Goal: Information Seeking & Learning: Check status

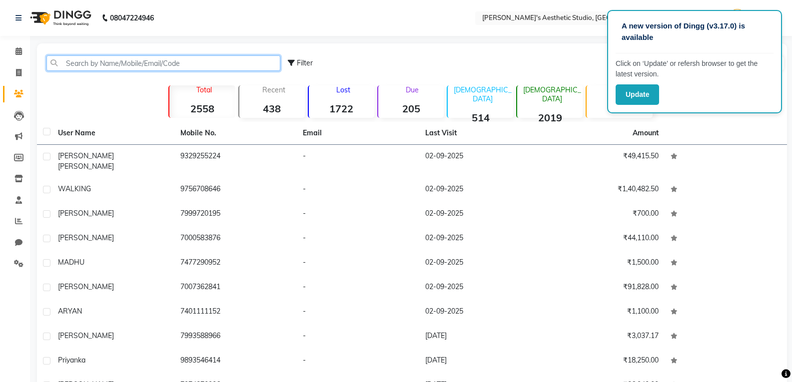
click at [147, 66] on input "text" at bounding box center [163, 62] width 234 height 15
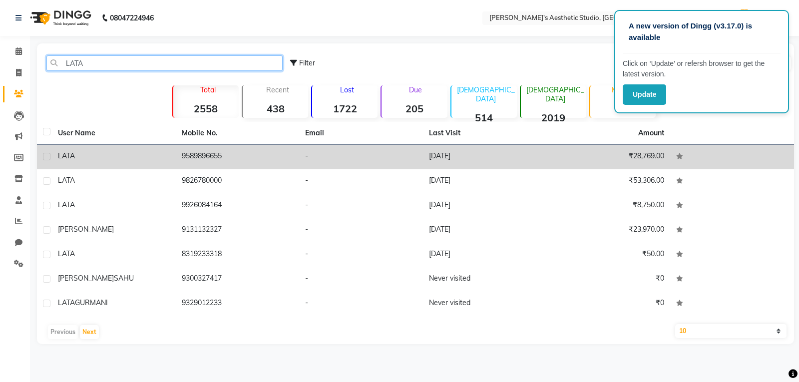
type input "LATA"
click at [170, 160] on td "LATA" at bounding box center [114, 157] width 124 height 24
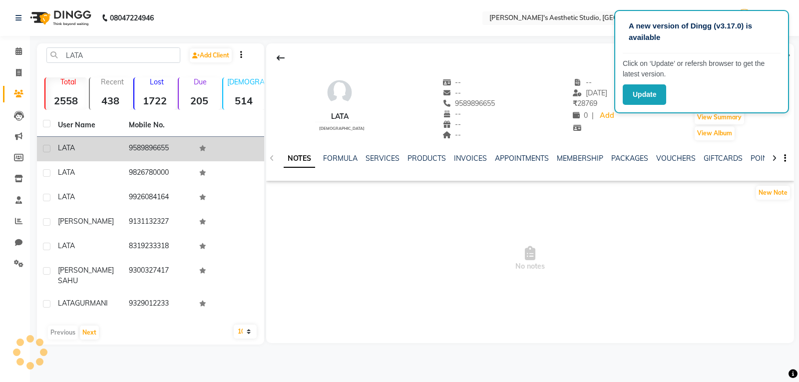
click at [170, 160] on td "9589896655" at bounding box center [158, 149] width 71 height 24
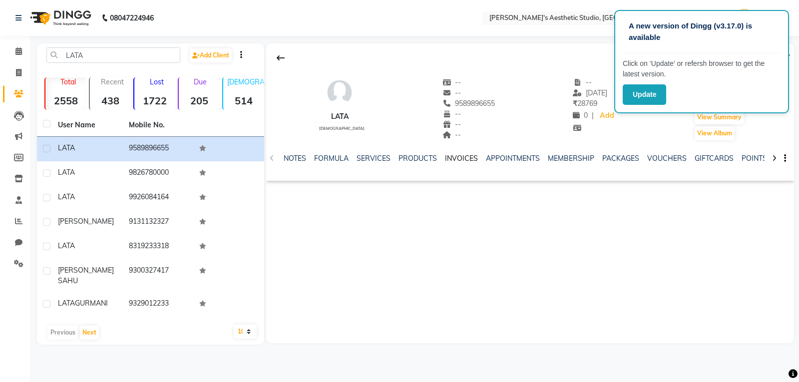
click at [365, 160] on link "INVOICES" at bounding box center [461, 158] width 33 height 9
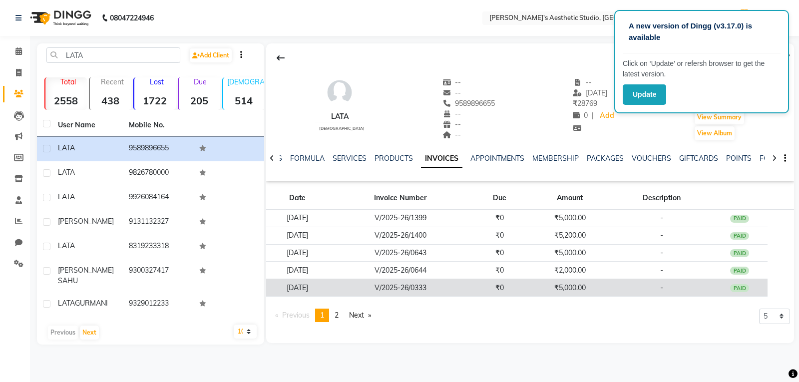
click at [365, 287] on td "V/2025-26/0333" at bounding box center [400, 287] width 142 height 17
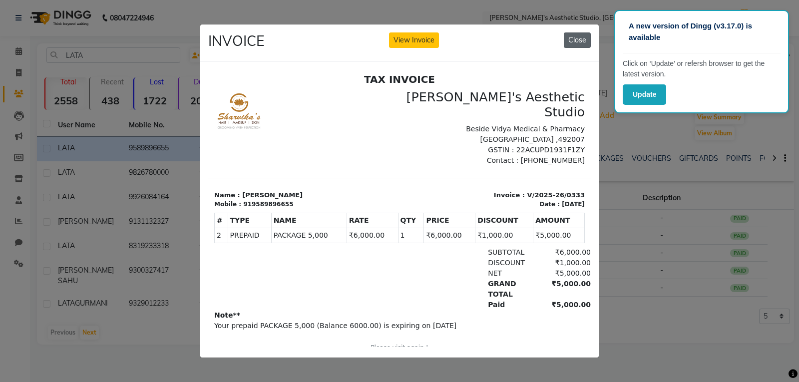
click at [365, 38] on button "Close" at bounding box center [577, 39] width 27 height 15
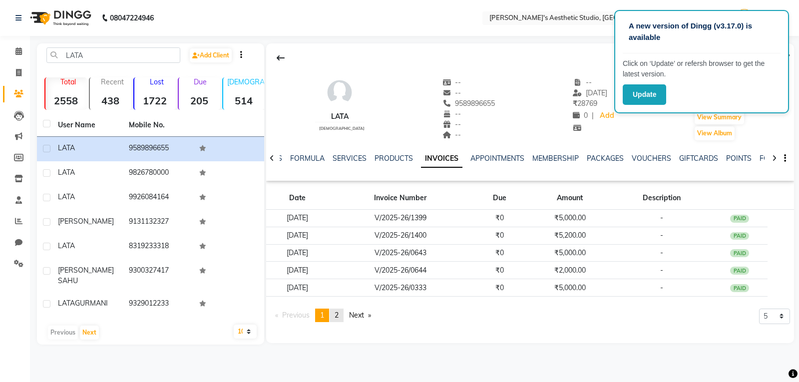
click at [338, 318] on span "2" at bounding box center [337, 315] width 4 height 9
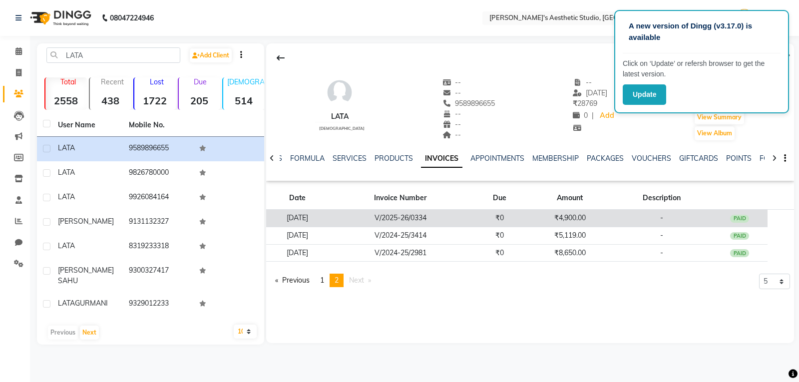
click at [360, 221] on td "V/2025-26/0334" at bounding box center [400, 218] width 142 height 17
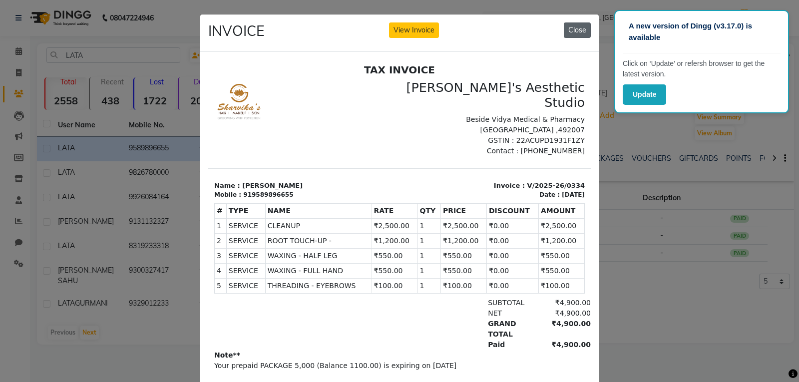
click at [365, 27] on button "Close" at bounding box center [577, 29] width 27 height 15
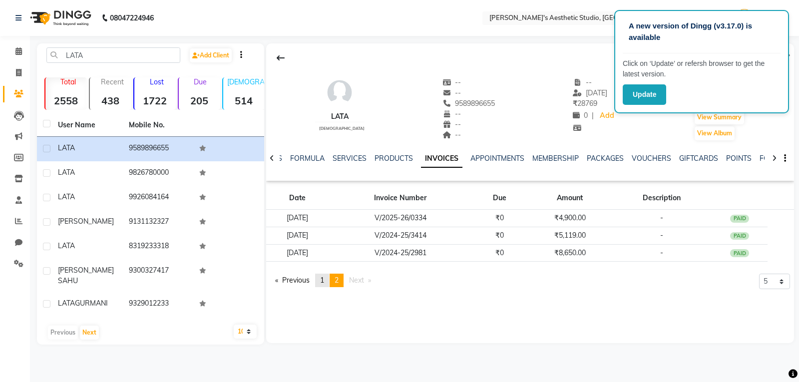
click at [324, 281] on span "1" at bounding box center [322, 280] width 4 height 9
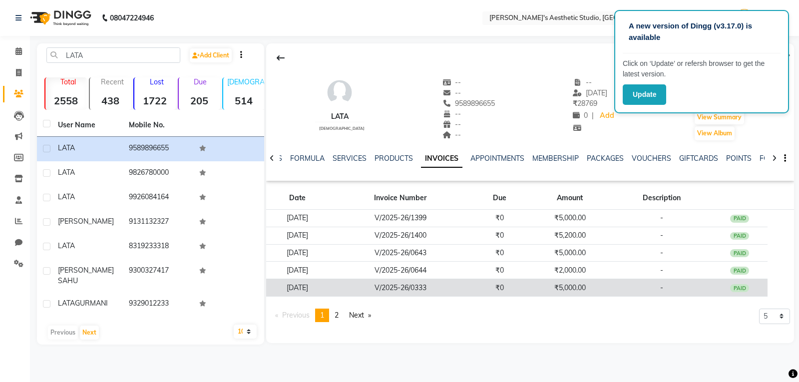
click at [365, 288] on td "V/2025-26/0333" at bounding box center [400, 287] width 142 height 17
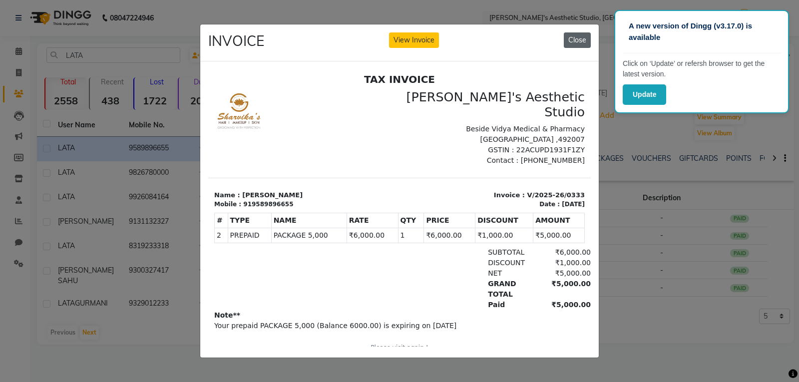
click at [365, 32] on button "Close" at bounding box center [577, 39] width 27 height 15
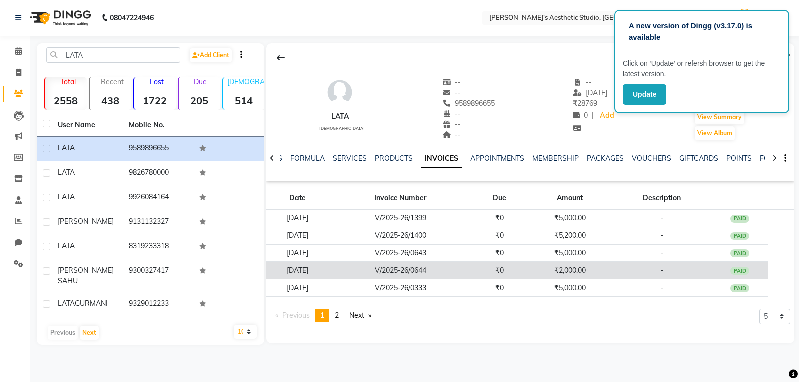
click at [365, 273] on td "V/2025-26/0644" at bounding box center [400, 270] width 142 height 17
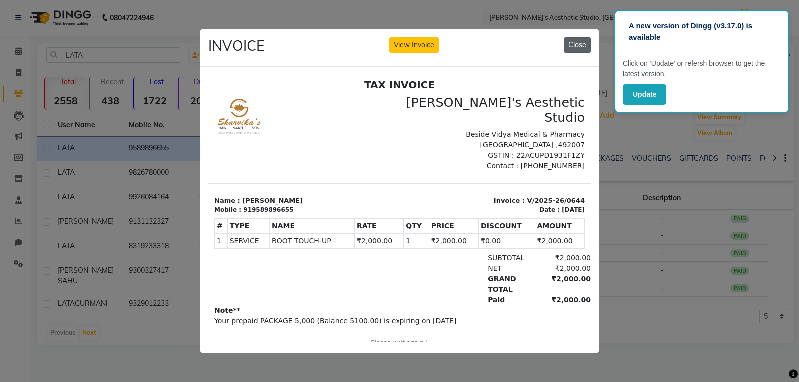
click at [365, 39] on button "Close" at bounding box center [577, 44] width 27 height 15
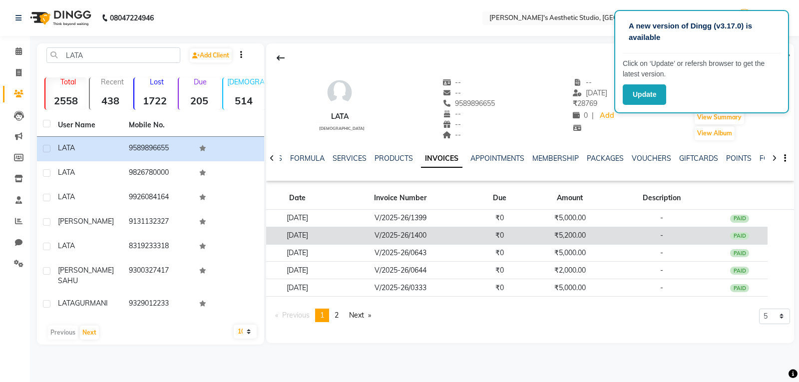
click at [365, 238] on td "V/2025-26/1400" at bounding box center [400, 235] width 142 height 17
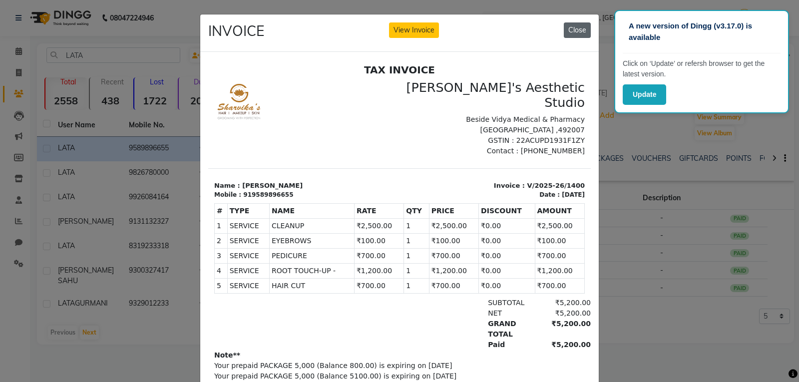
click at [365, 35] on button "Close" at bounding box center [577, 29] width 27 height 15
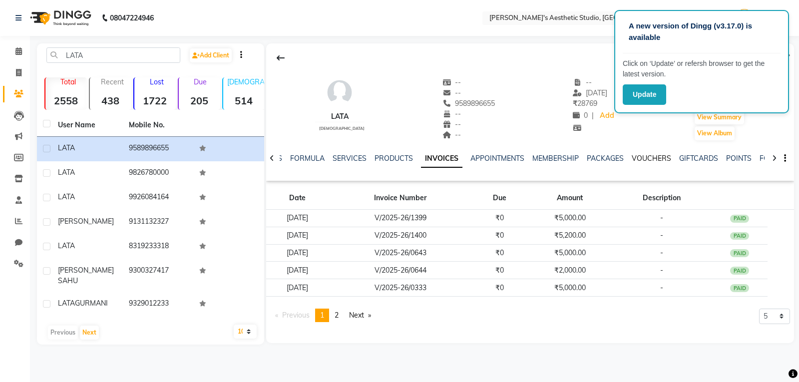
click at [365, 159] on link "VOUCHERS" at bounding box center [651, 158] width 39 height 9
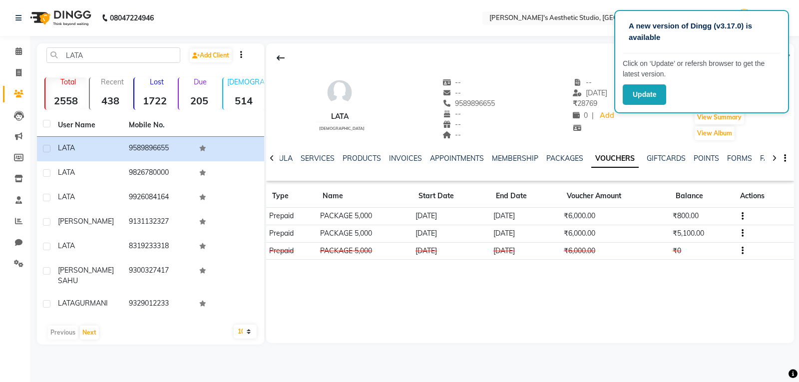
click at [365, 236] on td "[DATE]" at bounding box center [452, 233] width 78 height 17
click at [365, 159] on link "PACKAGES" at bounding box center [565, 158] width 37 height 9
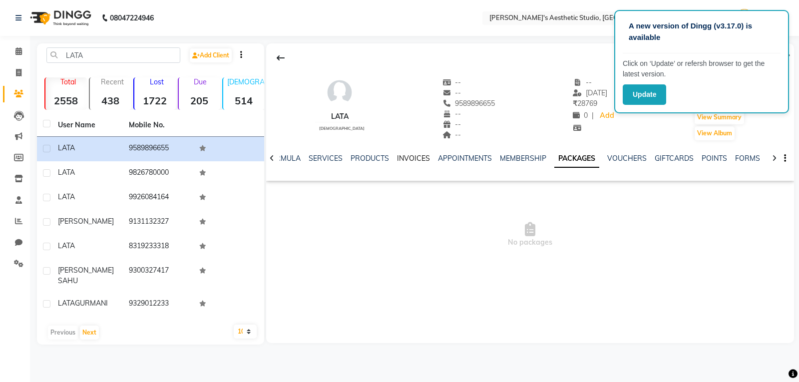
click at [365, 158] on link "INVOICES" at bounding box center [413, 158] width 33 height 9
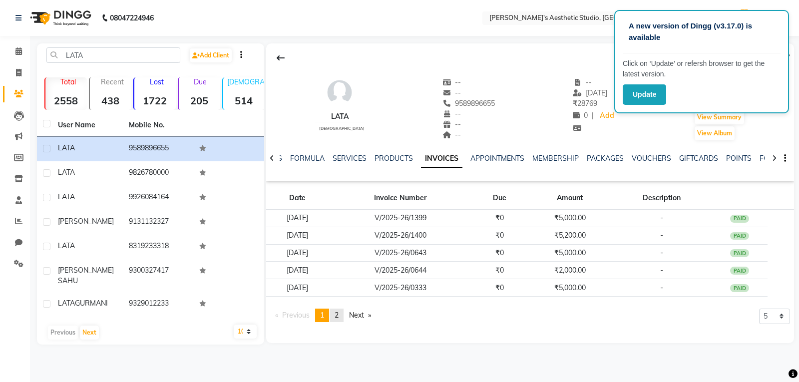
click at [344, 315] on link "page 2" at bounding box center [337, 315] width 14 height 13
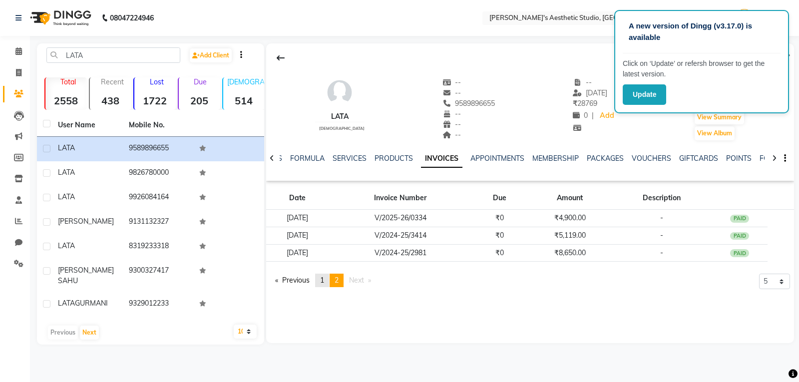
click at [327, 278] on link "page 1" at bounding box center [322, 280] width 14 height 13
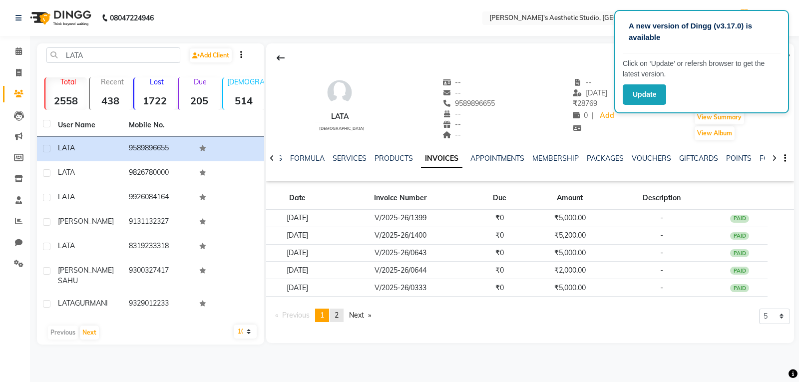
click at [339, 316] on span "2" at bounding box center [337, 315] width 4 height 9
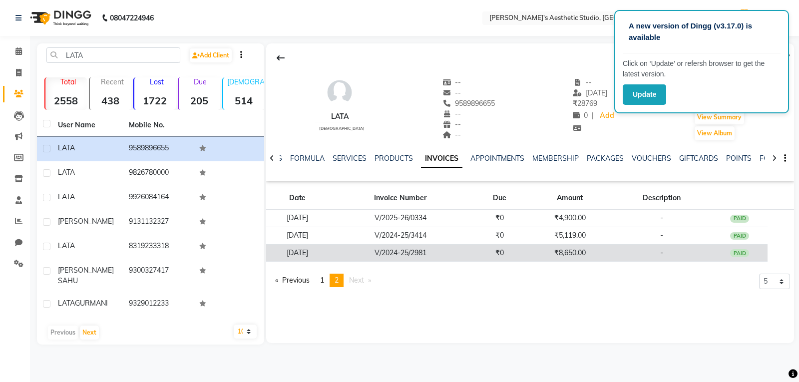
click at [365, 249] on td "₹0" at bounding box center [500, 252] width 56 height 17
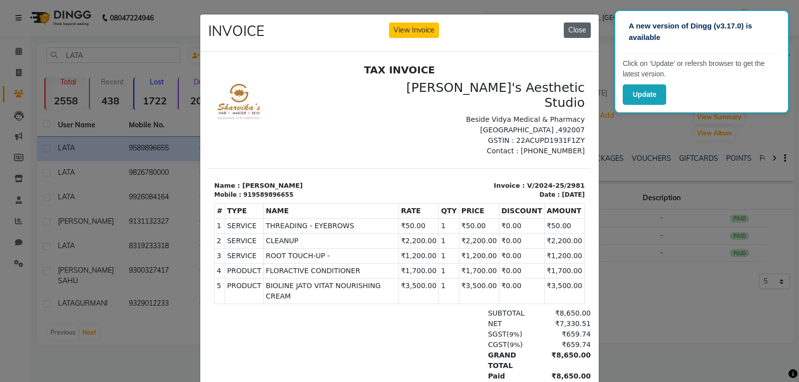
click at [365, 35] on button "Close" at bounding box center [577, 29] width 27 height 15
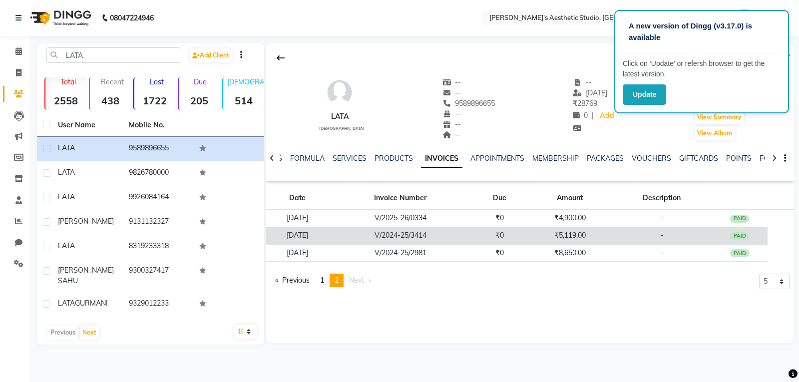
click at [365, 238] on td "₹0" at bounding box center [500, 235] width 56 height 17
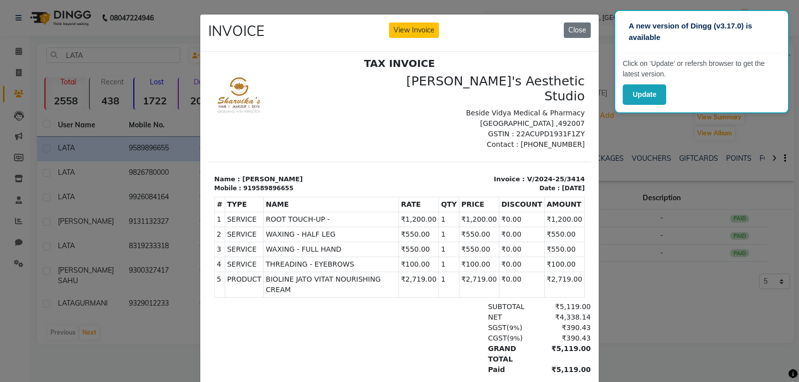
scroll to position [8, 0]
click at [365, 32] on button "Close" at bounding box center [577, 29] width 27 height 15
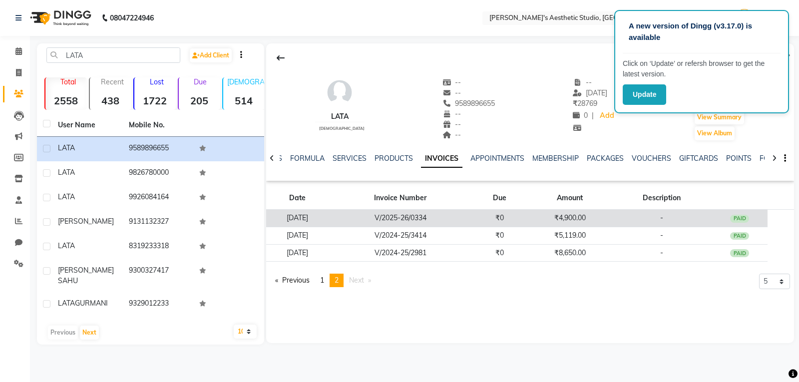
click at [365, 217] on td "₹0" at bounding box center [500, 218] width 56 height 17
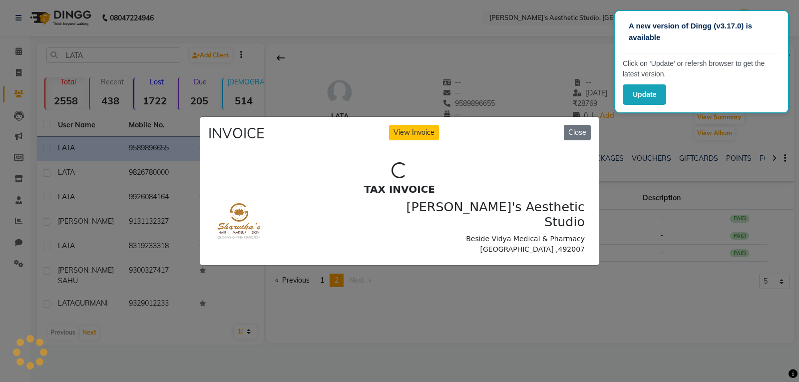
scroll to position [0, 0]
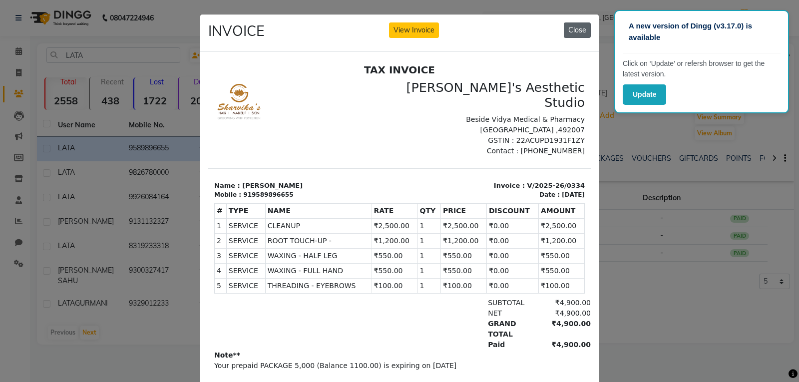
click at [365, 23] on button "Close" at bounding box center [577, 29] width 27 height 15
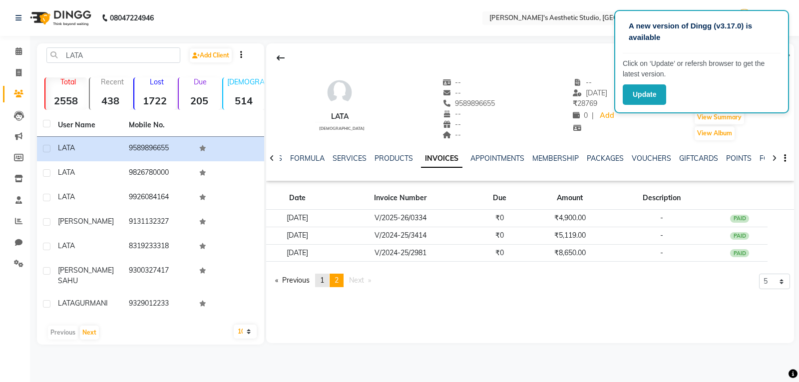
click at [323, 280] on span "1" at bounding box center [322, 280] width 4 height 9
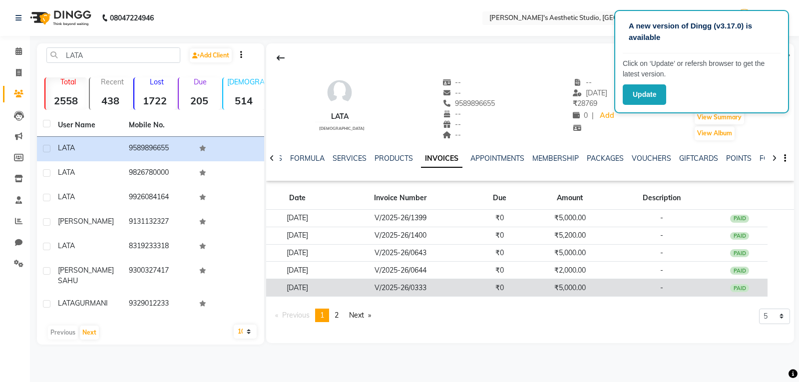
click at [365, 287] on td "V/2025-26/0333" at bounding box center [400, 287] width 142 height 17
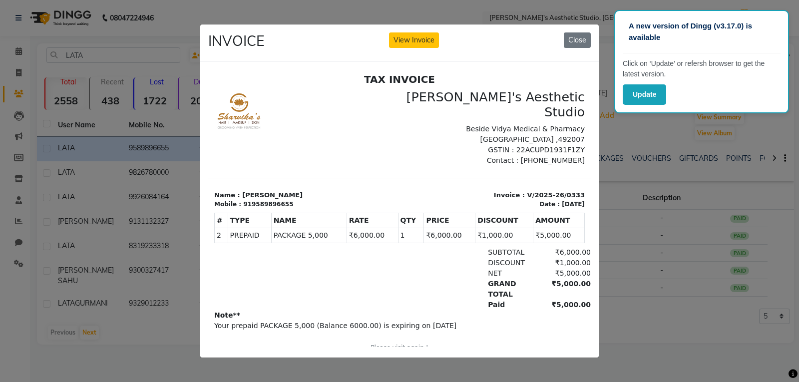
click at [365, 36] on div "INVOICE View Invoice Close" at bounding box center [399, 42] width 399 height 37
click at [365, 40] on button "Close" at bounding box center [577, 39] width 27 height 15
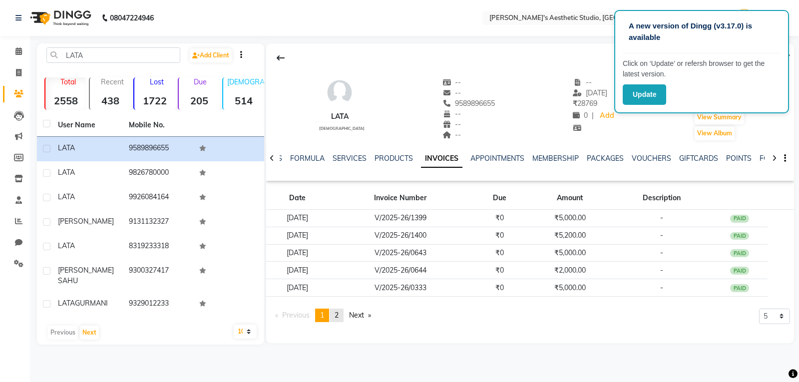
click at [338, 315] on span "2" at bounding box center [337, 315] width 4 height 9
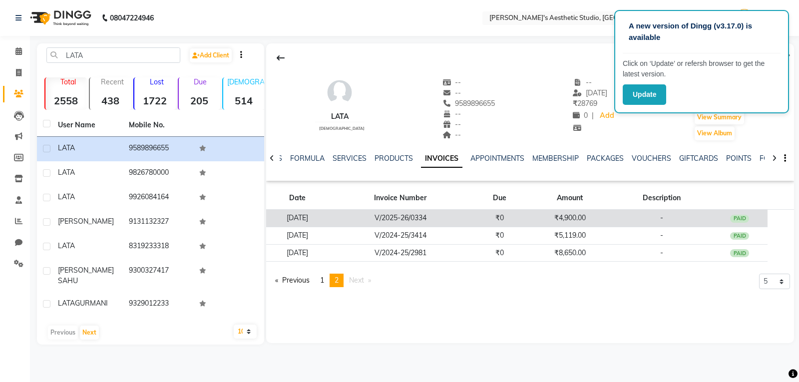
click at [365, 218] on td "V/2025-26/0334" at bounding box center [400, 218] width 142 height 17
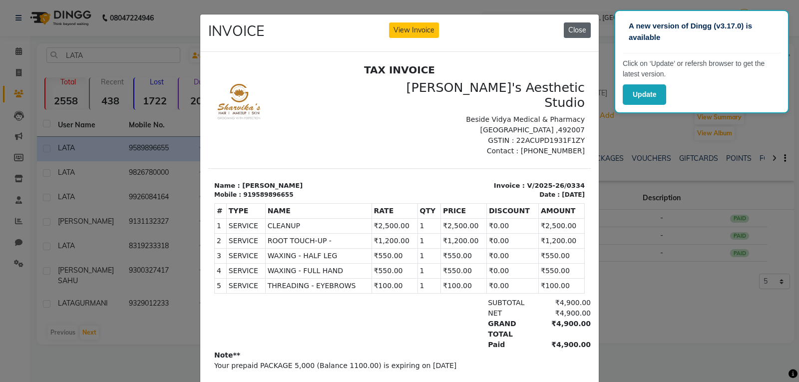
click at [365, 34] on button "Close" at bounding box center [577, 29] width 27 height 15
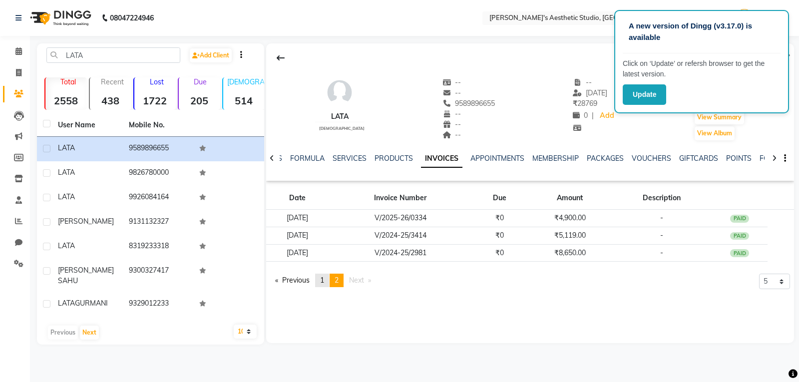
click at [324, 277] on span "1" at bounding box center [322, 280] width 4 height 9
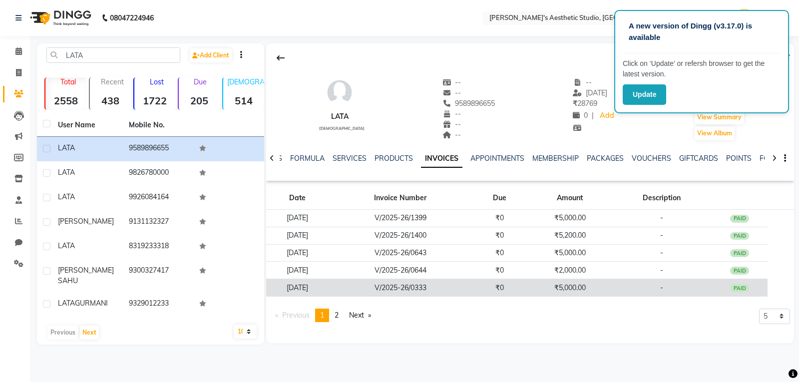
click at [329, 288] on td "[DATE]" at bounding box center [297, 287] width 63 height 17
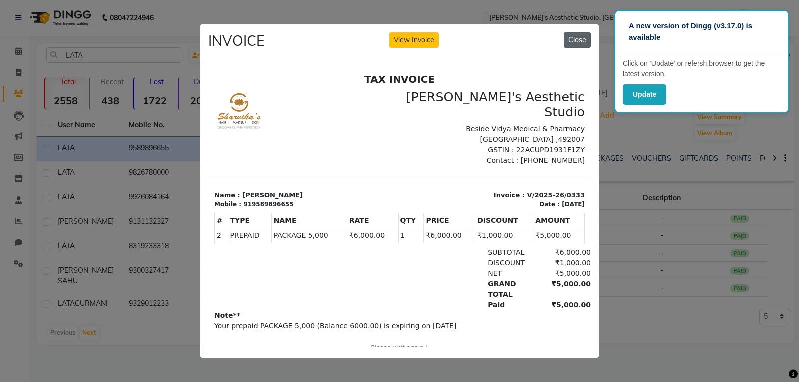
click at [365, 40] on button "Close" at bounding box center [577, 39] width 27 height 15
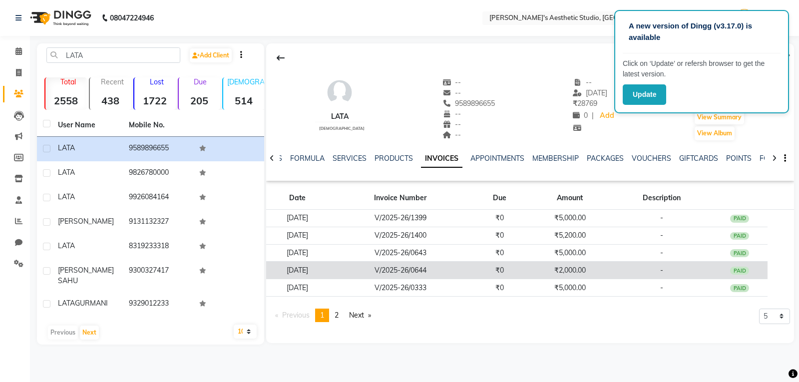
click at [365, 265] on td "V/2025-26/0644" at bounding box center [400, 270] width 142 height 17
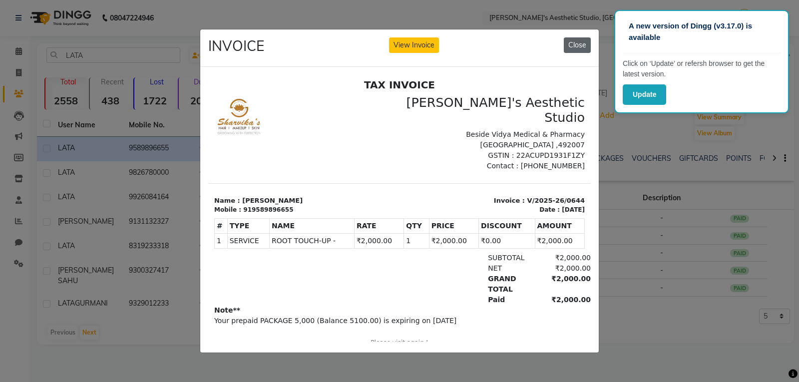
click at [365, 45] on button "Close" at bounding box center [577, 44] width 27 height 15
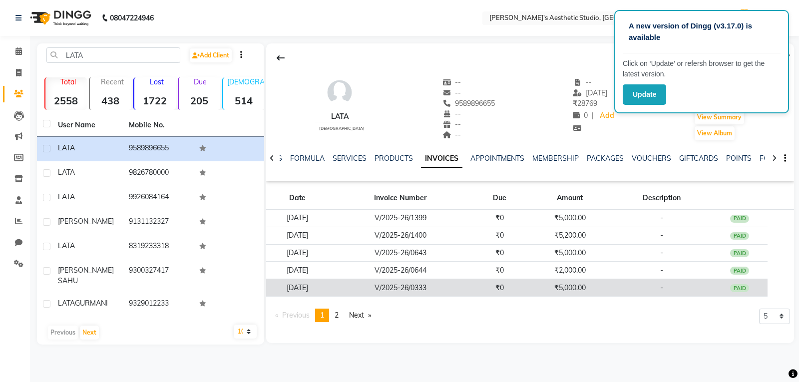
click at [365, 290] on td "V/2025-26/0333" at bounding box center [400, 287] width 142 height 17
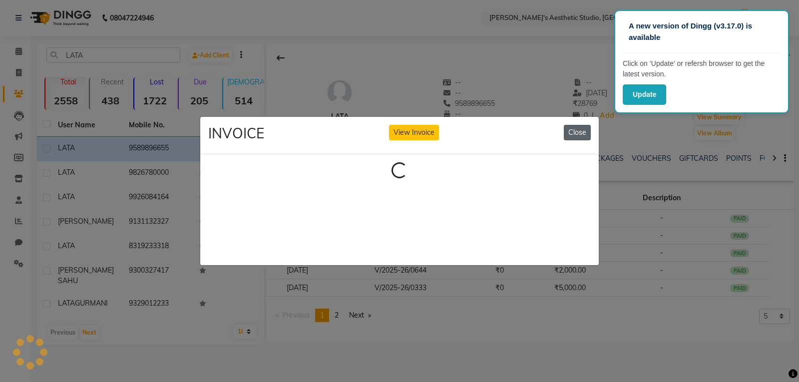
click at [365, 125] on button "Close" at bounding box center [577, 132] width 27 height 15
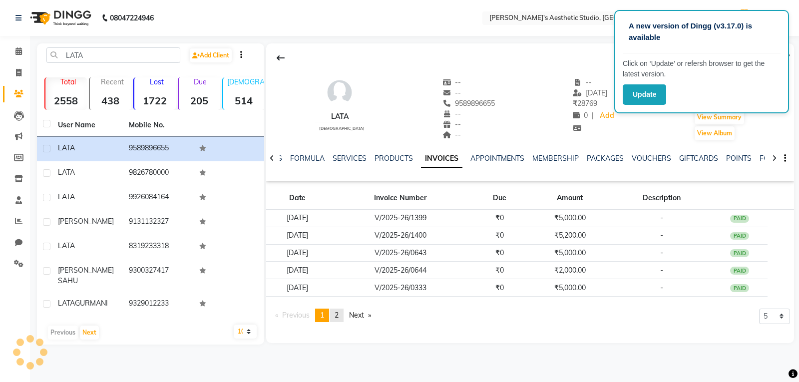
click at [339, 315] on span "2" at bounding box center [337, 315] width 4 height 9
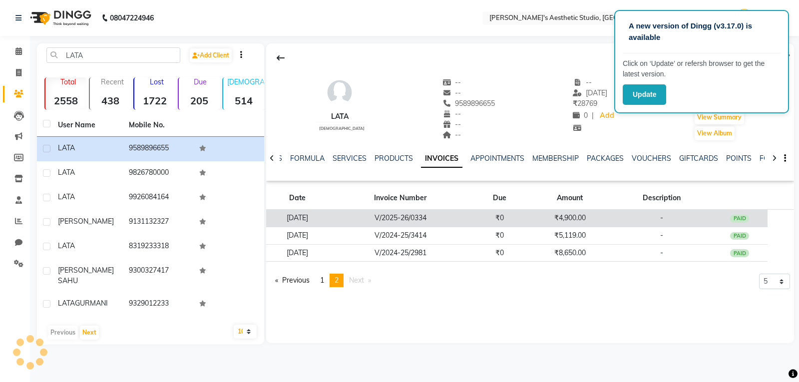
click at [365, 220] on td "V/2025-26/0334" at bounding box center [400, 218] width 142 height 17
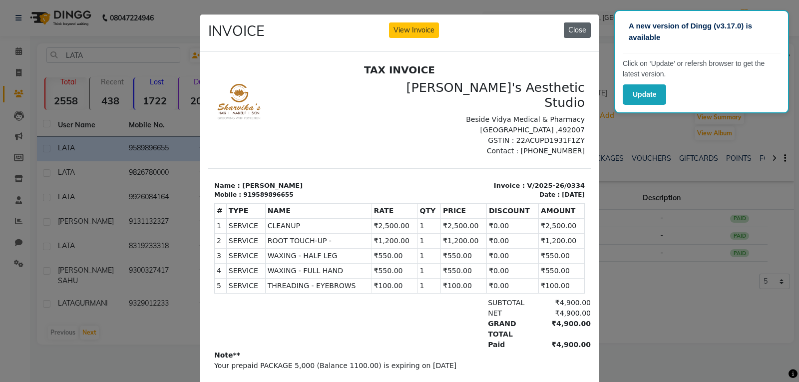
click at [365, 30] on button "Close" at bounding box center [577, 29] width 27 height 15
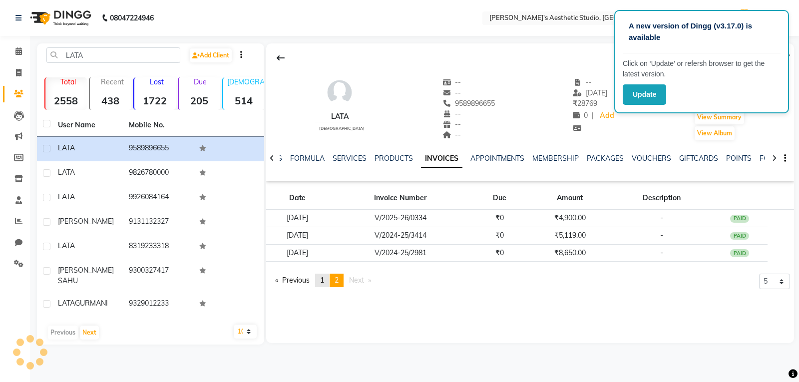
click at [327, 281] on link "page 1" at bounding box center [322, 280] width 14 height 13
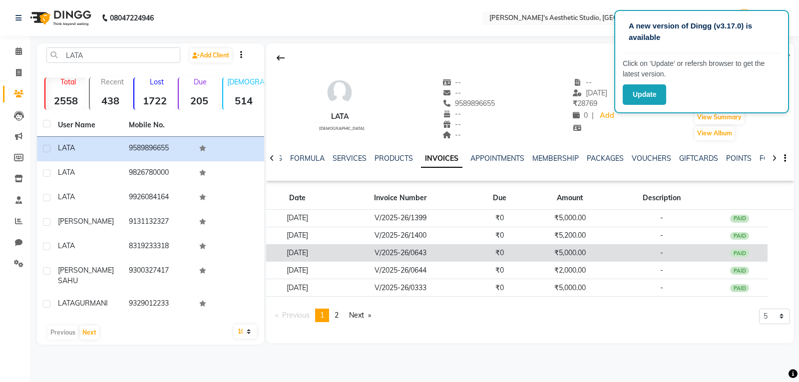
click at [362, 249] on td "V/2025-26/0643" at bounding box center [400, 252] width 142 height 17
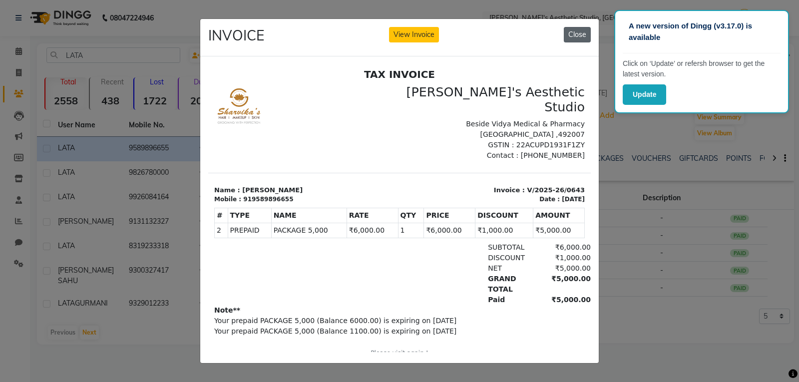
click at [365, 30] on button "Close" at bounding box center [577, 34] width 27 height 15
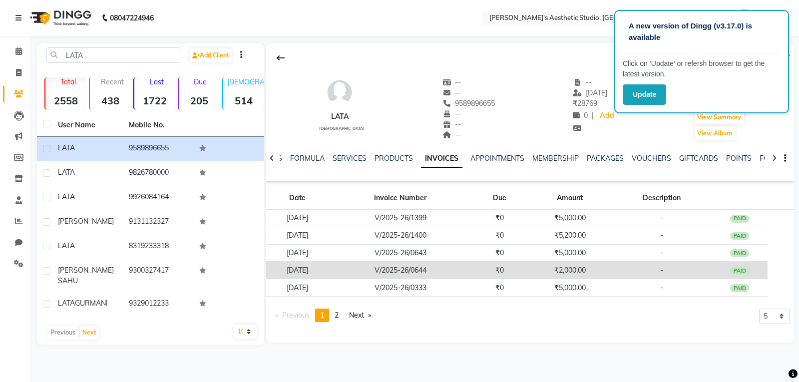
click at [329, 278] on td "[DATE]" at bounding box center [297, 270] width 63 height 17
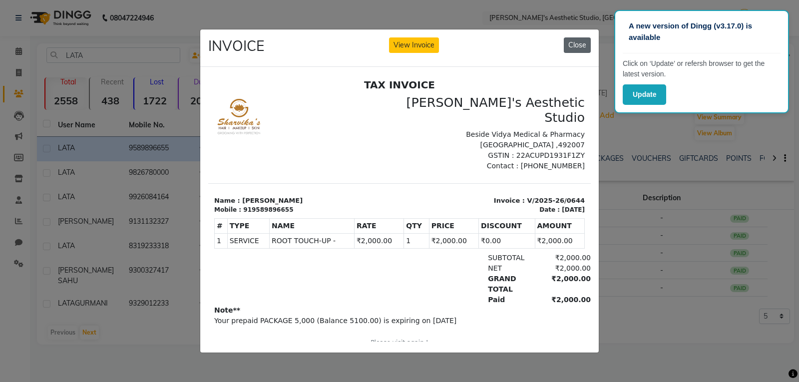
click at [365, 37] on button "Close" at bounding box center [577, 44] width 27 height 15
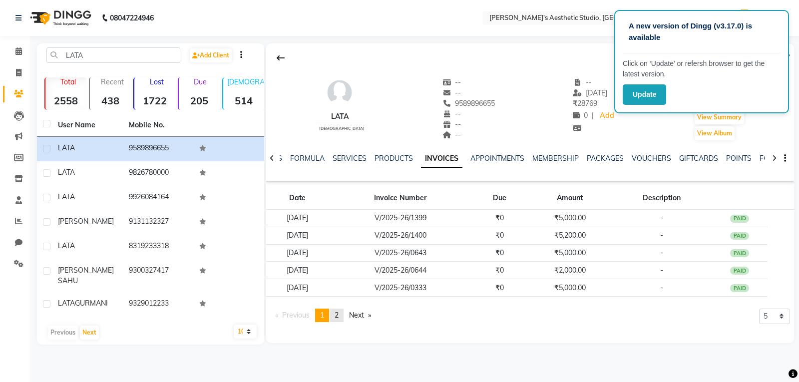
click at [341, 315] on link "page 2" at bounding box center [337, 315] width 14 height 13
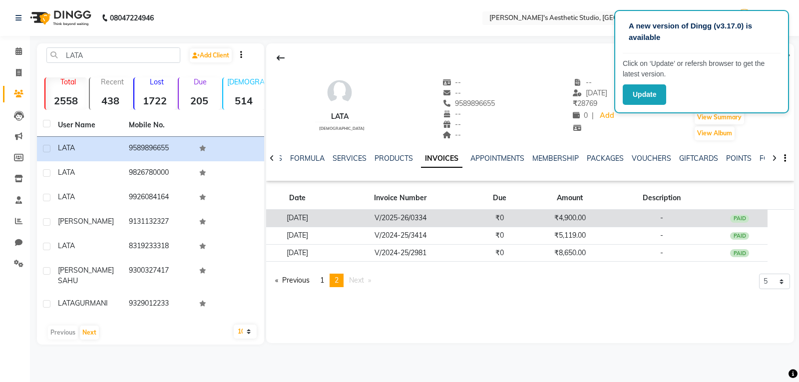
click at [365, 222] on td "V/2025-26/0334" at bounding box center [400, 218] width 142 height 17
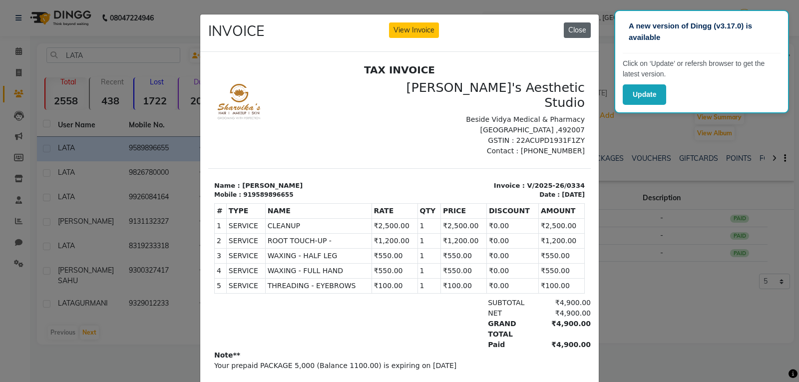
click at [365, 31] on button "Close" at bounding box center [577, 29] width 27 height 15
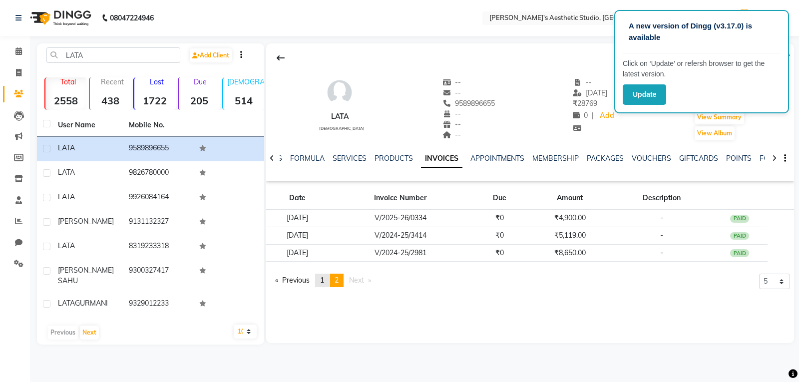
click at [328, 280] on link "page 1" at bounding box center [322, 280] width 14 height 13
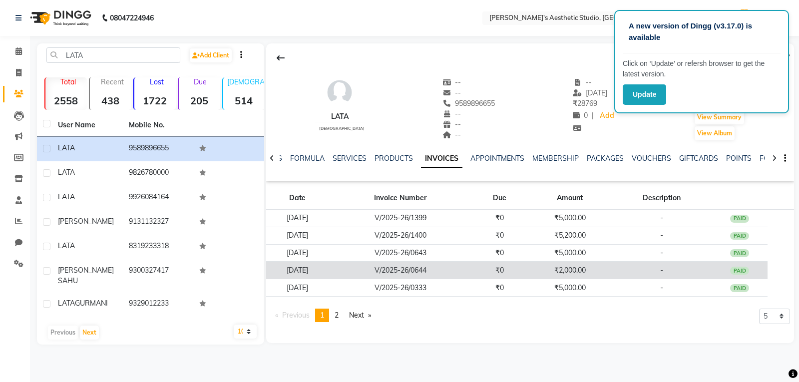
click at [329, 272] on td "[DATE]" at bounding box center [297, 270] width 63 height 17
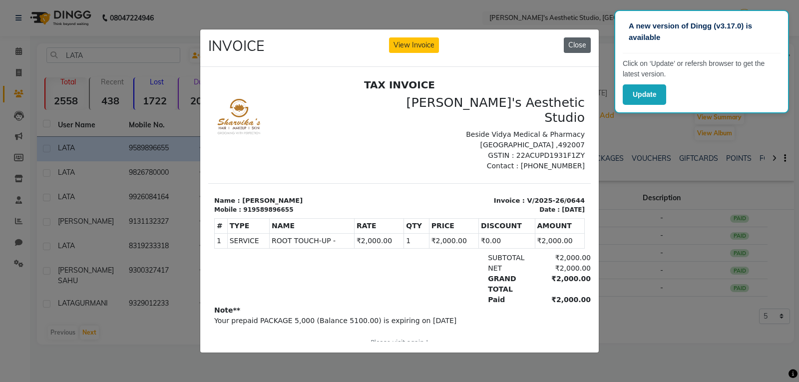
click at [365, 39] on button "Close" at bounding box center [577, 44] width 27 height 15
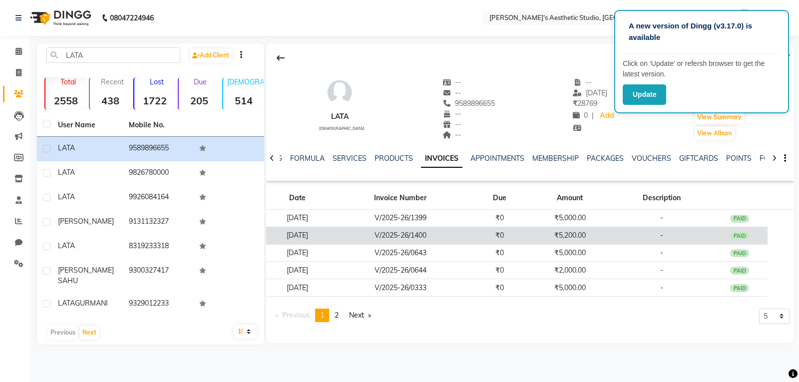
click at [365, 239] on td "₹0" at bounding box center [500, 235] width 56 height 17
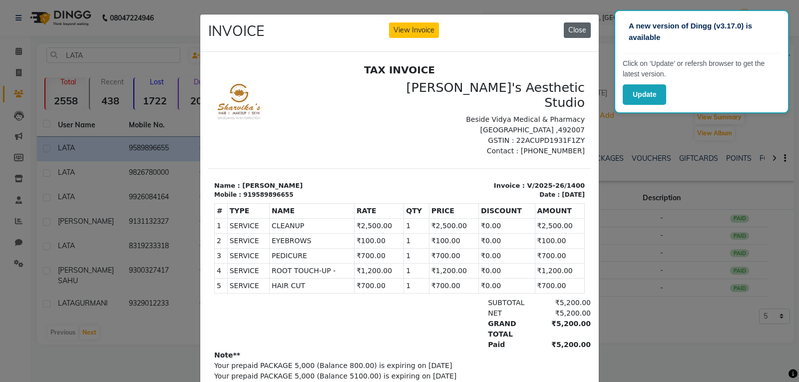
click at [365, 26] on button "Close" at bounding box center [577, 29] width 27 height 15
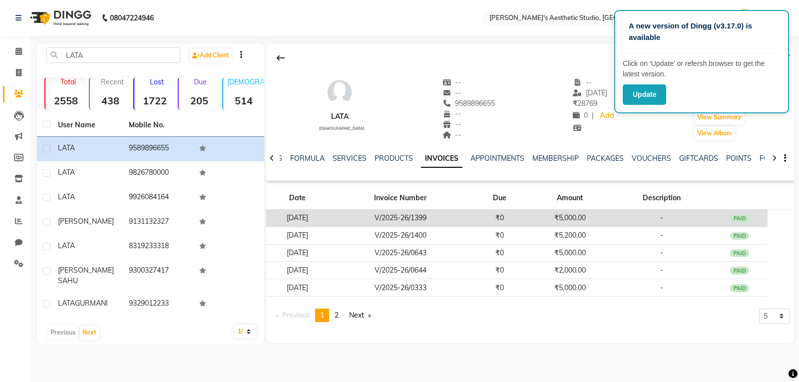
click at [365, 223] on td "V/2025-26/1399" at bounding box center [400, 218] width 142 height 17
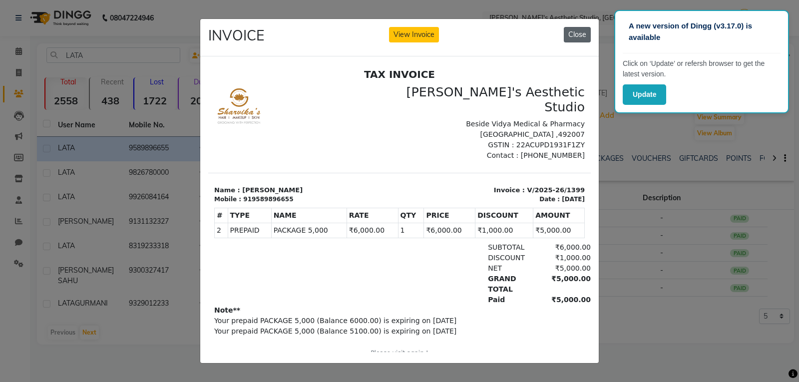
click at [365, 37] on button "Close" at bounding box center [577, 34] width 27 height 15
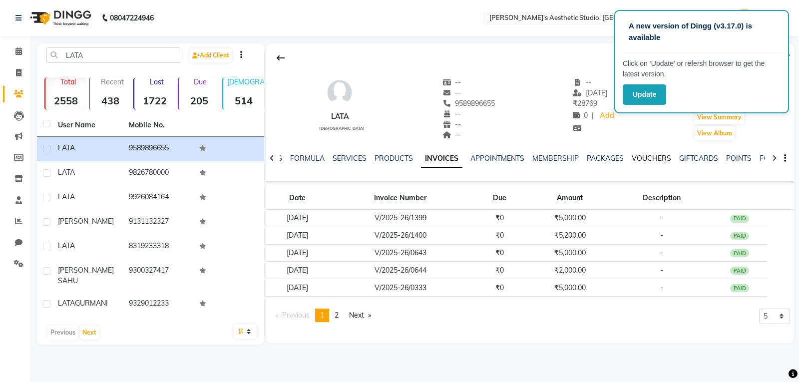
click at [365, 158] on link "VOUCHERS" at bounding box center [651, 158] width 39 height 9
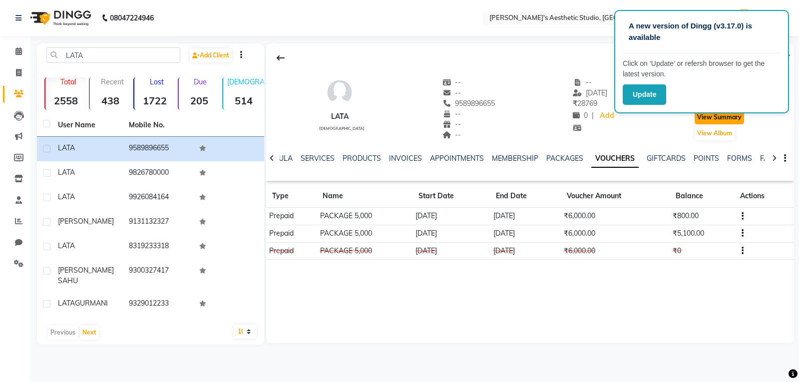
click at [365, 113] on button "View Summary" at bounding box center [719, 117] width 49 height 14
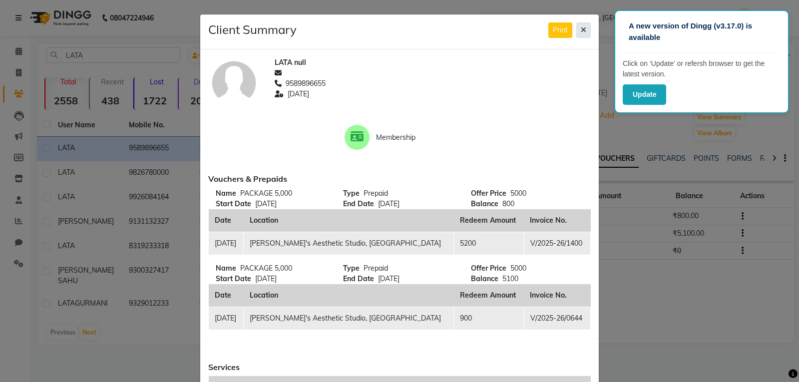
click at [365, 27] on icon at bounding box center [583, 29] width 5 height 7
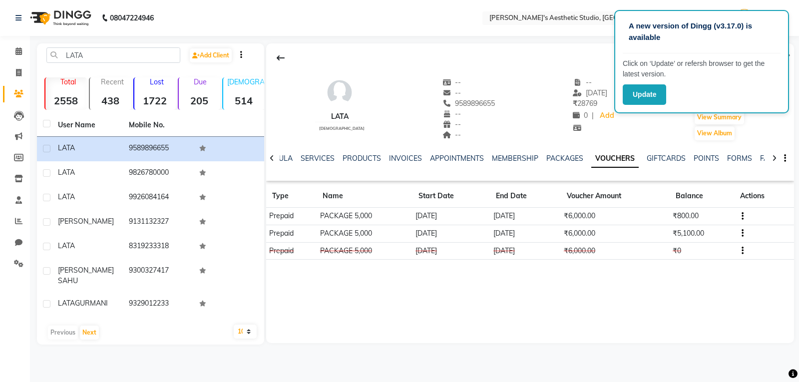
click at [365, 233] on td "₹6,000.00" at bounding box center [615, 233] width 109 height 17
click at [365, 231] on td "₹6,000.00" at bounding box center [615, 233] width 109 height 17
click at [365, 117] on button "View Summary" at bounding box center [719, 117] width 49 height 14
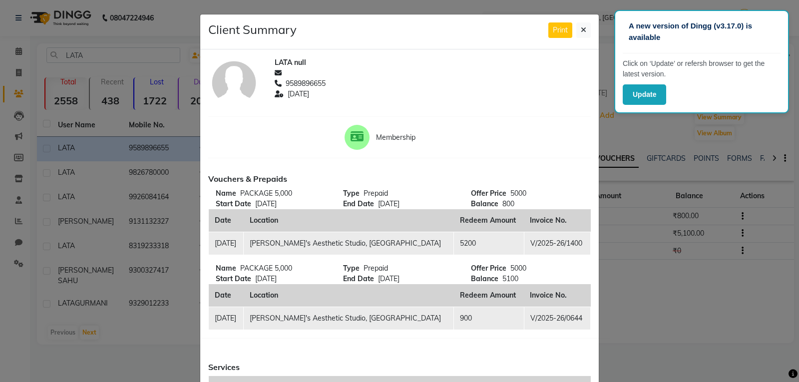
click at [365, 216] on ngb-modal-window "Client Summary Print LATA null 9589896655 [DATE] Membership Vouchers & Prepaids…" at bounding box center [399, 191] width 799 height 382
click at [365, 29] on icon at bounding box center [583, 29] width 5 height 7
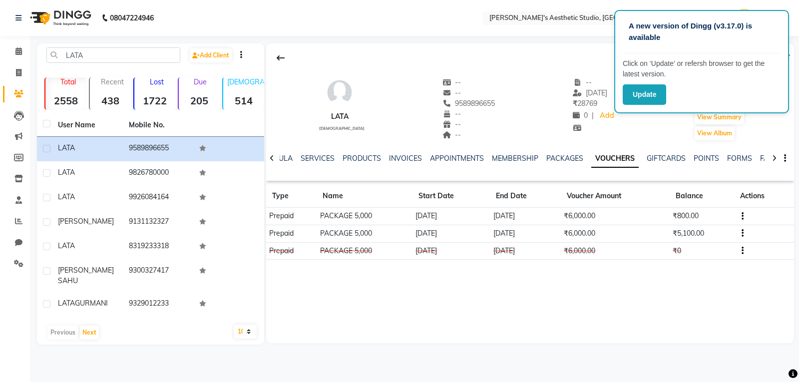
click at [365, 218] on td at bounding box center [765, 216] width 60 height 17
click at [365, 216] on icon "button" at bounding box center [743, 216] width 2 height 0
click at [365, 199] on td "Redemption History" at bounding box center [696, 203] width 62 height 11
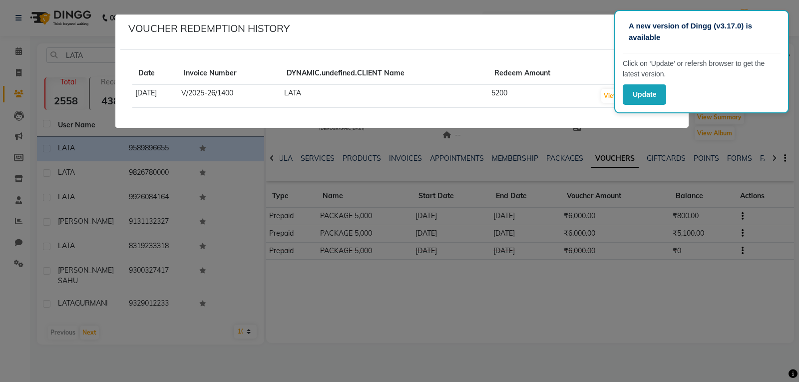
click at [365, 231] on ngb-modal-window "VOUCHER REDEMPTION HISTORY Date Invoice Number DYNAMIC.undefined.CLIENT Name Re…" at bounding box center [399, 191] width 799 height 382
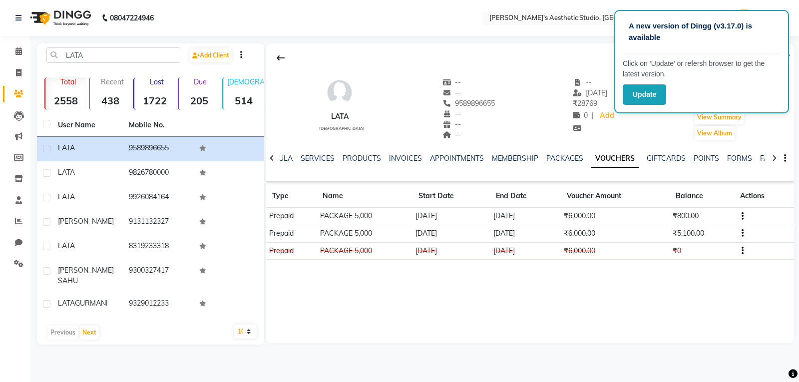
click at [365, 231] on ngb-modal-window "VOUCHER REDEMPTION HISTORY Date Invoice Number DYNAMIC.undefined.CLIENT Name Re…" at bounding box center [399, 191] width 799 height 382
click at [365, 231] on td at bounding box center [765, 233] width 60 height 17
click at [365, 234] on icon "button" at bounding box center [743, 233] width 2 height 0
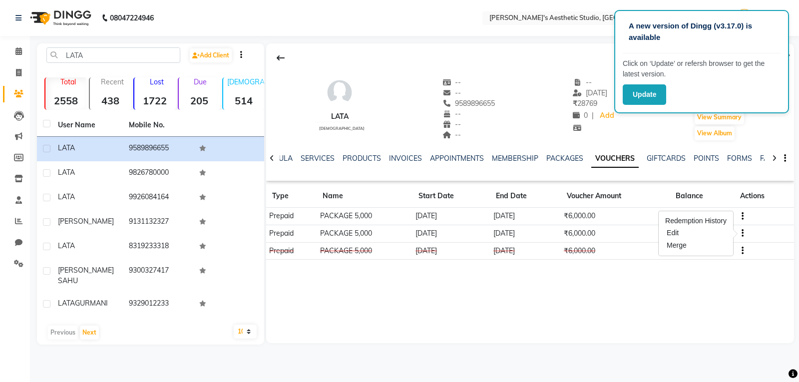
click at [365, 225] on td "Redemption History" at bounding box center [696, 220] width 62 height 11
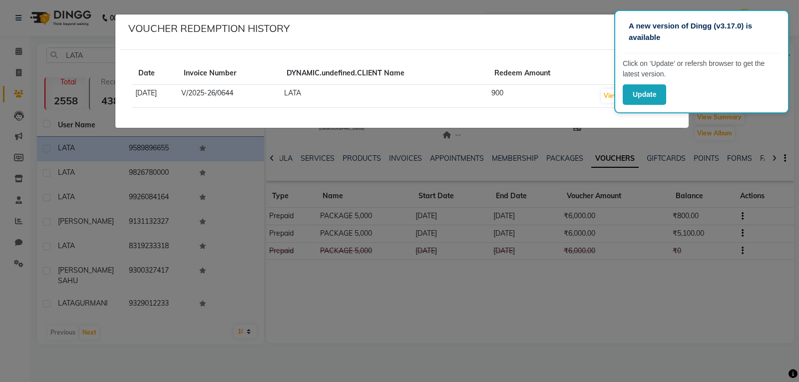
click at [178, 98] on td "[DATE]" at bounding box center [154, 96] width 45 height 23
click at [365, 97] on button "View Invoice" at bounding box center [622, 96] width 41 height 14
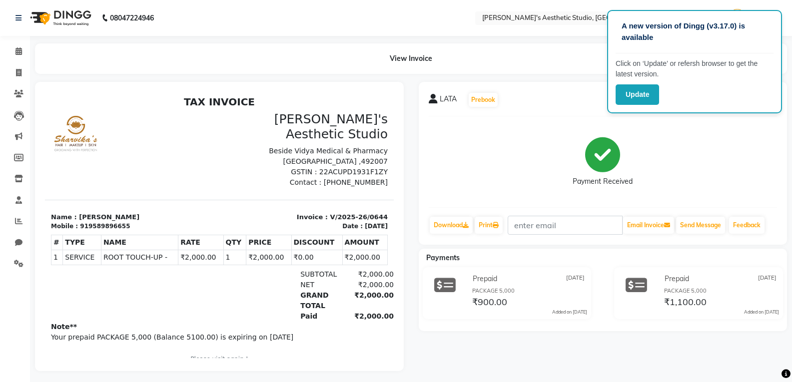
click at [365, 137] on div "Payment Received" at bounding box center [603, 161] width 349 height 75
click at [365, 83] on div "A new version of Dingg (v3.17.0) is available Click on ‘Update’ or refersh brow…" at bounding box center [694, 61] width 175 height 103
drag, startPoint x: 665, startPoint y: 88, endPoint x: 640, endPoint y: 96, distance: 25.8
click at [365, 96] on div "Update" at bounding box center [695, 94] width 158 height 20
click at [365, 124] on div "Payment Received" at bounding box center [603, 161] width 349 height 75
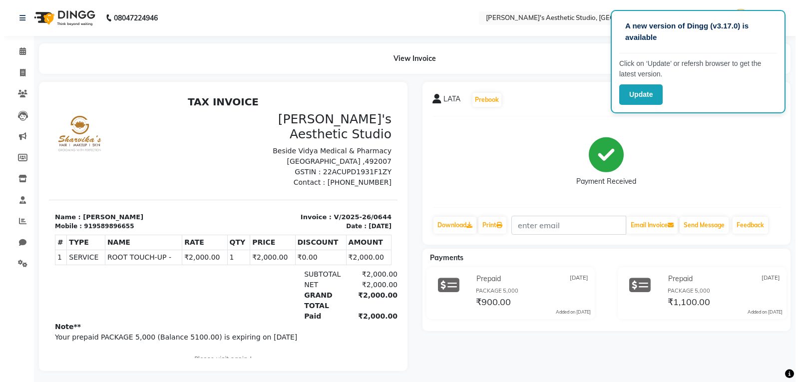
scroll to position [8, 0]
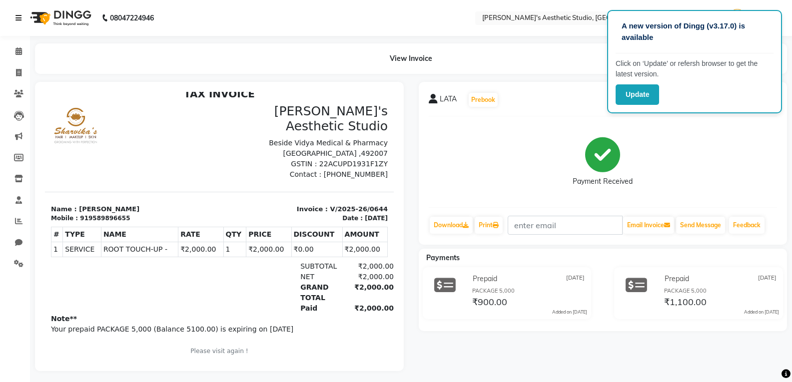
click at [19, 16] on icon at bounding box center [18, 17] width 6 height 7
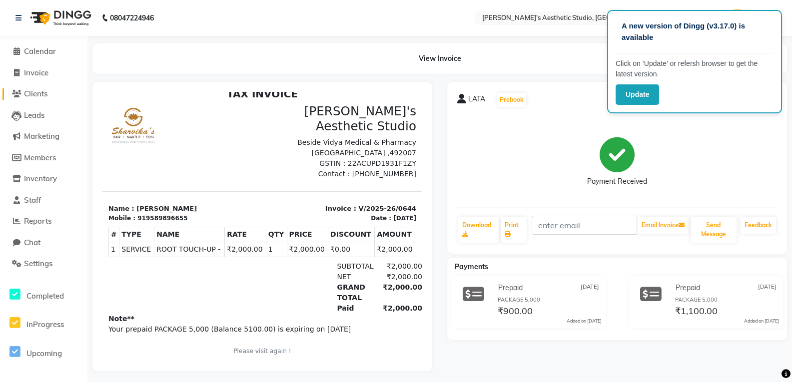
click at [30, 94] on span "Clients" at bounding box center [35, 93] width 23 height 9
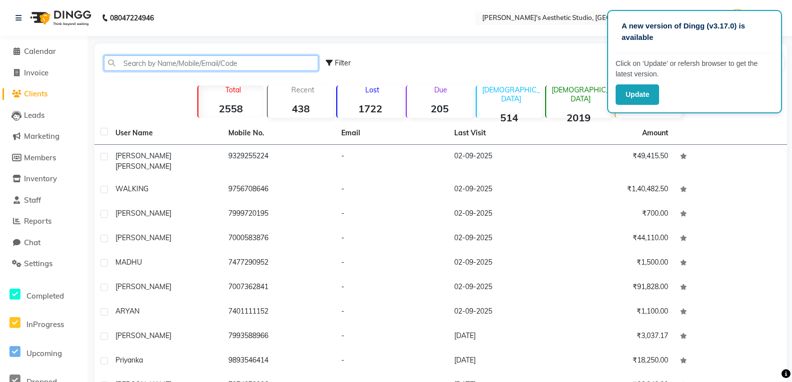
click at [217, 57] on input "text" at bounding box center [211, 62] width 214 height 15
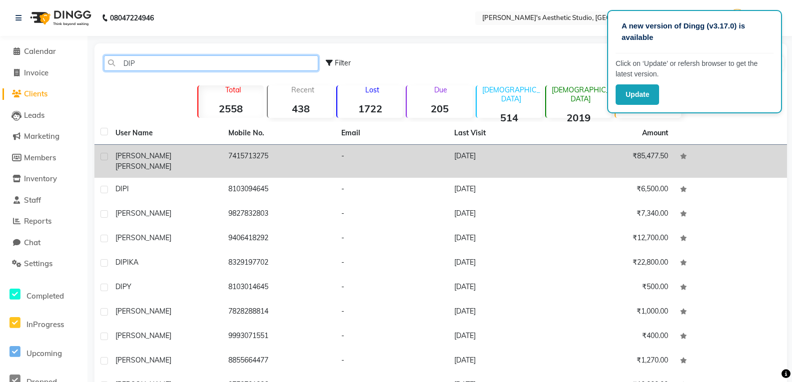
type input "DIP"
click at [286, 158] on td "7415713275" at bounding box center [278, 161] width 113 height 33
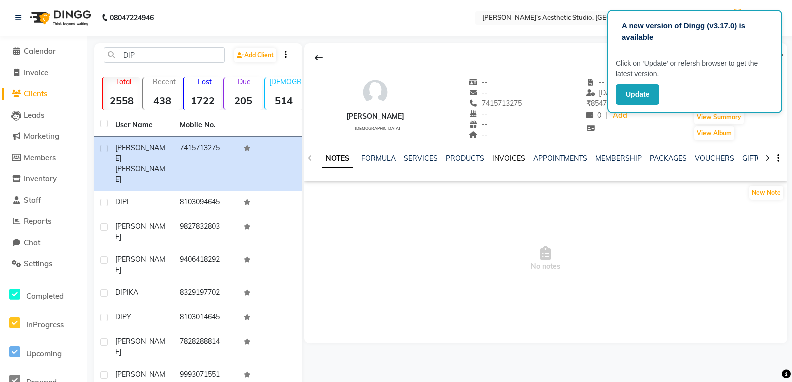
click at [365, 156] on link "INVOICES" at bounding box center [508, 158] width 33 height 9
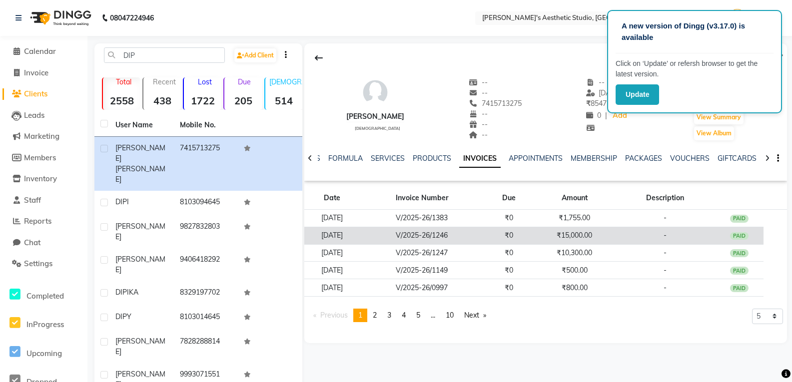
click at [365, 236] on td "V/2025-26/1246" at bounding box center [421, 235] width 125 height 17
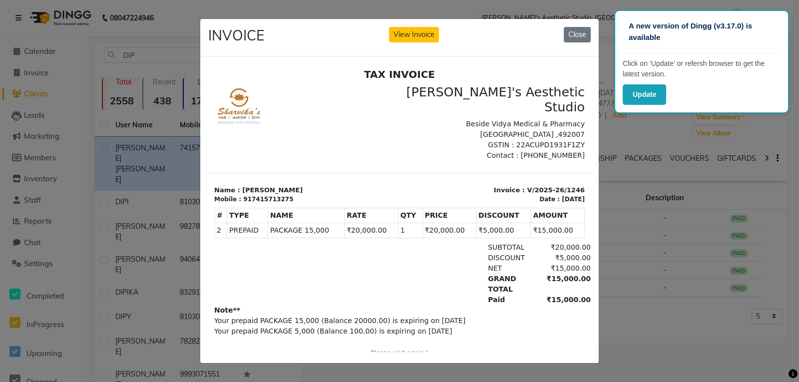
click at [365, 32] on div "INVOICE View Invoice Close" at bounding box center [399, 37] width 399 height 37
click at [365, 35] on button "Close" at bounding box center [577, 34] width 27 height 15
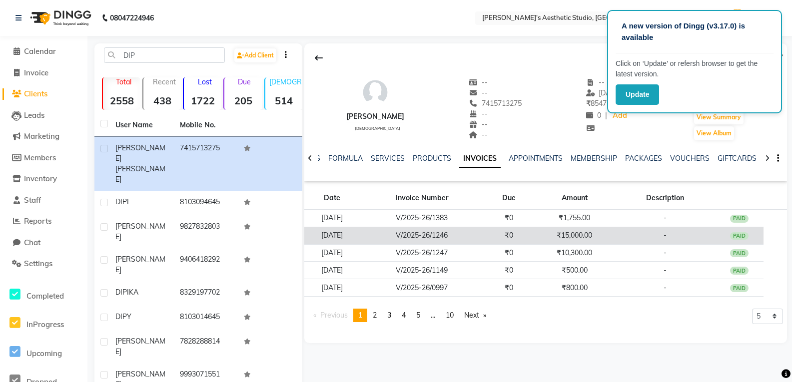
click at [365, 241] on td "₹15,000.00" at bounding box center [574, 235] width 81 height 17
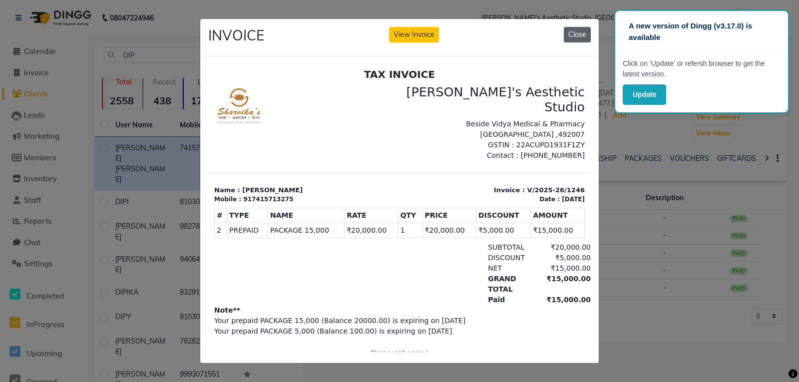
click at [365, 36] on button "Close" at bounding box center [577, 34] width 27 height 15
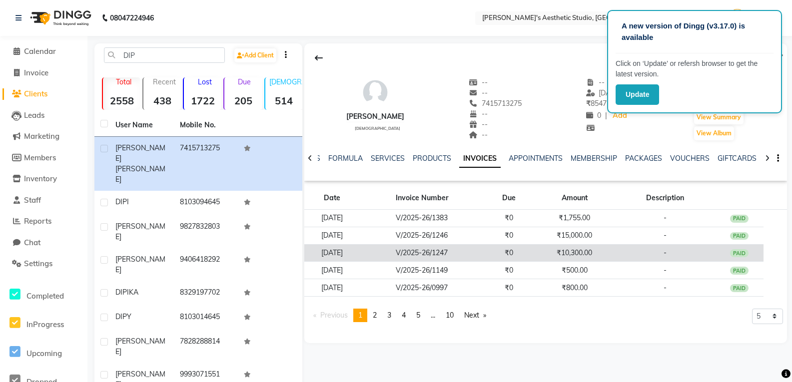
click at [365, 253] on td "₹10,300.00" at bounding box center [574, 252] width 81 height 17
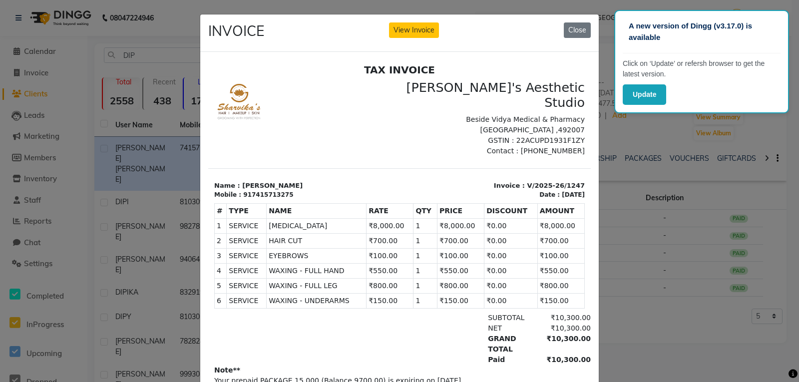
scroll to position [8, 0]
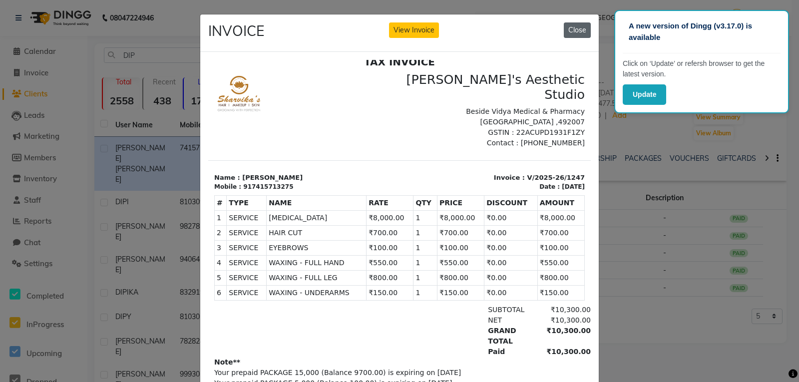
click at [365, 29] on button "Close" at bounding box center [577, 29] width 27 height 15
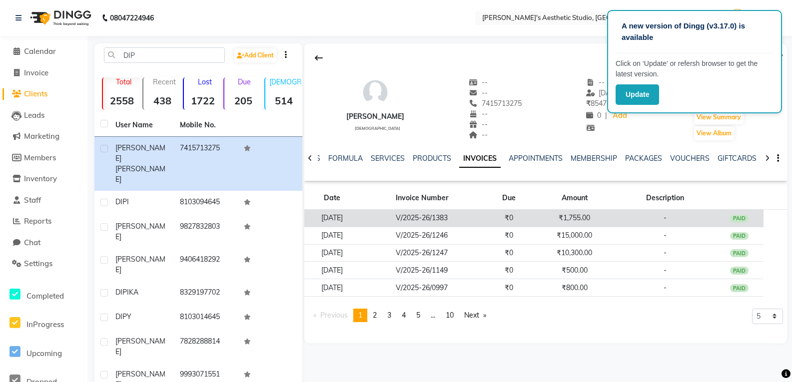
click at [365, 221] on td "V/2025-26/1383" at bounding box center [421, 218] width 125 height 17
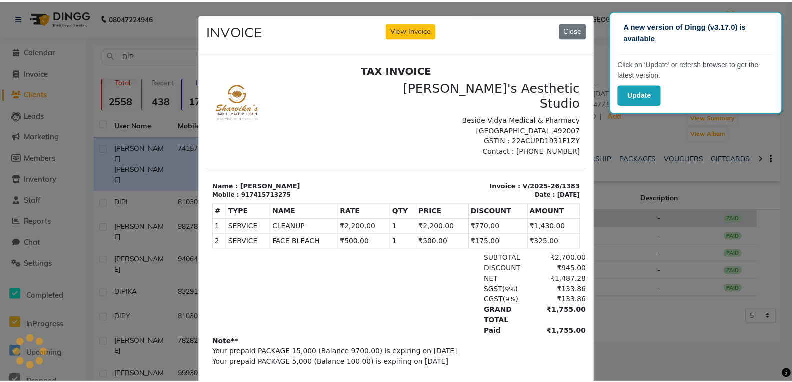
scroll to position [0, 0]
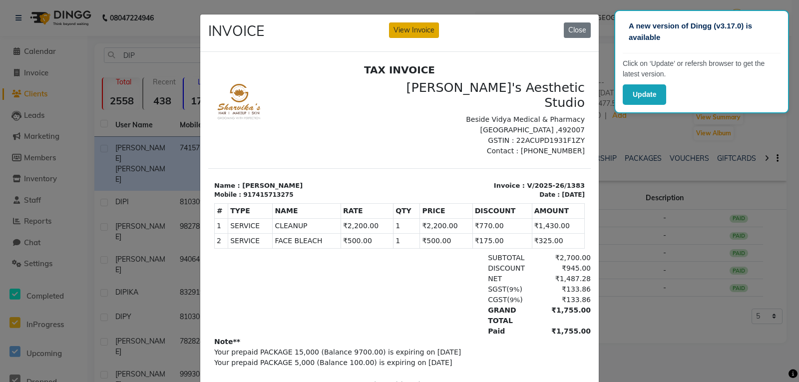
click at [365, 31] on button "View Invoice" at bounding box center [414, 29] width 50 height 15
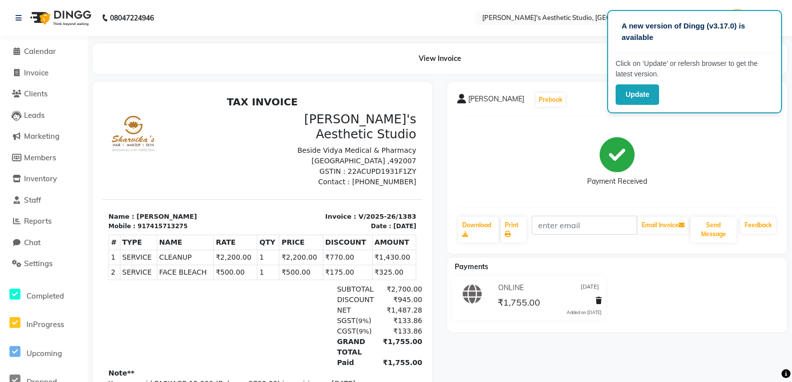
click at [365, 145] on div "Payment Received" at bounding box center [617, 161] width 320 height 75
click at [37, 93] on span "Clients" at bounding box center [35, 93] width 23 height 9
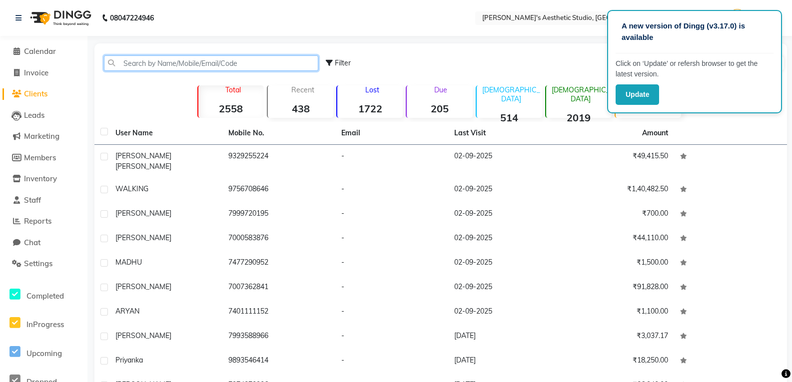
click at [152, 65] on input "text" at bounding box center [211, 62] width 214 height 15
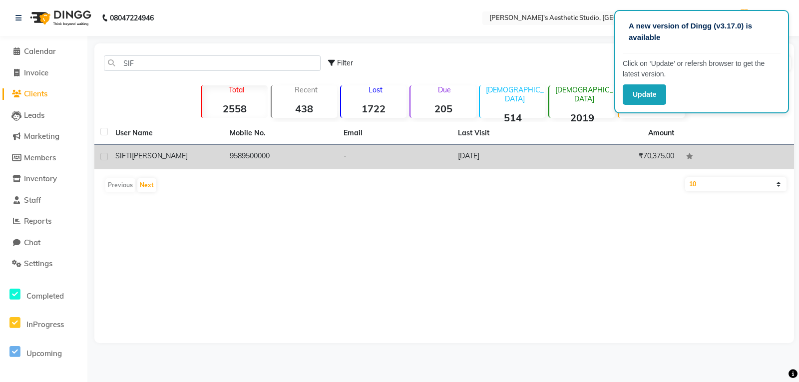
click at [175, 147] on td "SIFTI [PERSON_NAME]" at bounding box center [166, 157] width 114 height 24
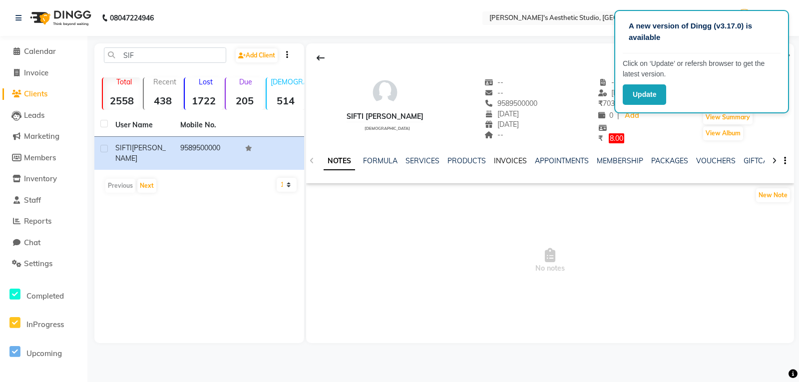
click at [365, 159] on link "INVOICES" at bounding box center [510, 160] width 33 height 9
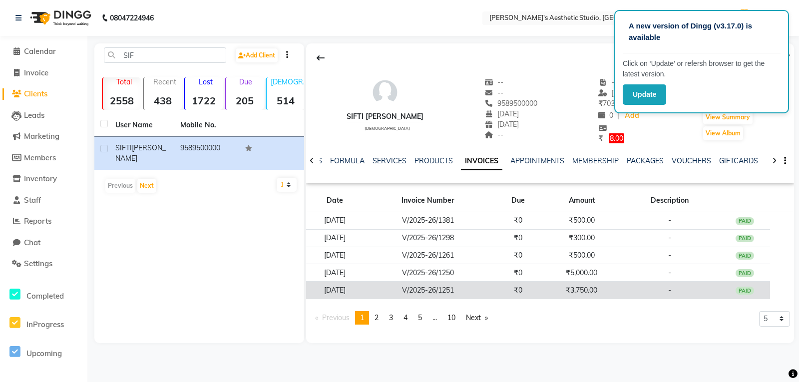
click at [365, 286] on td "₹0" at bounding box center [518, 290] width 51 height 17
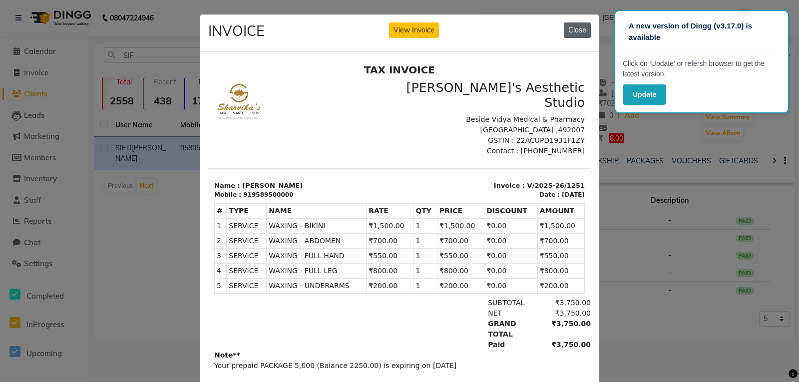
click at [365, 30] on button "Close" at bounding box center [577, 29] width 27 height 15
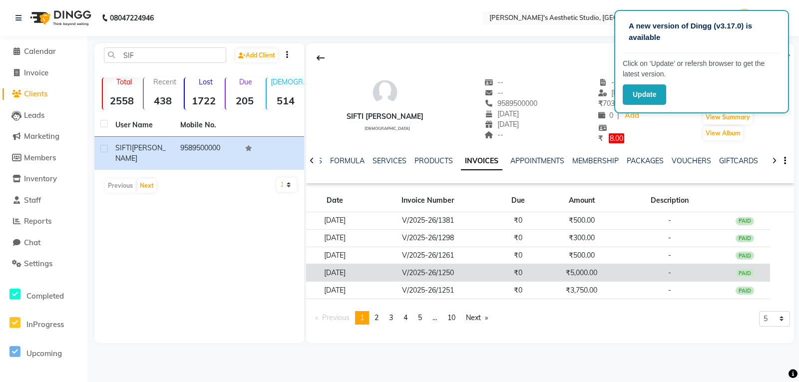
click at [365, 268] on td "₹0" at bounding box center [518, 272] width 51 height 17
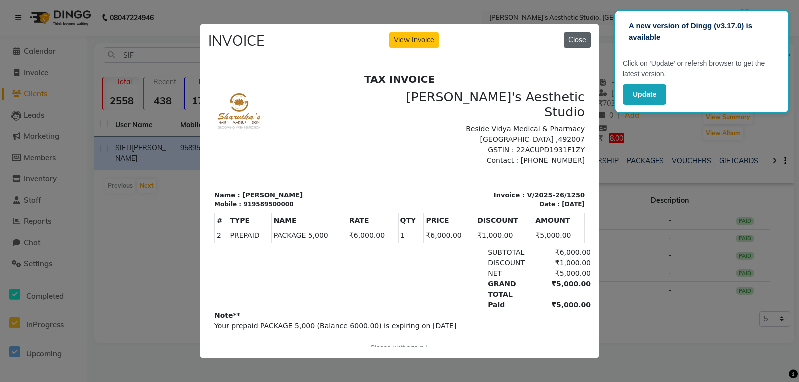
click at [365, 38] on button "Close" at bounding box center [577, 39] width 27 height 15
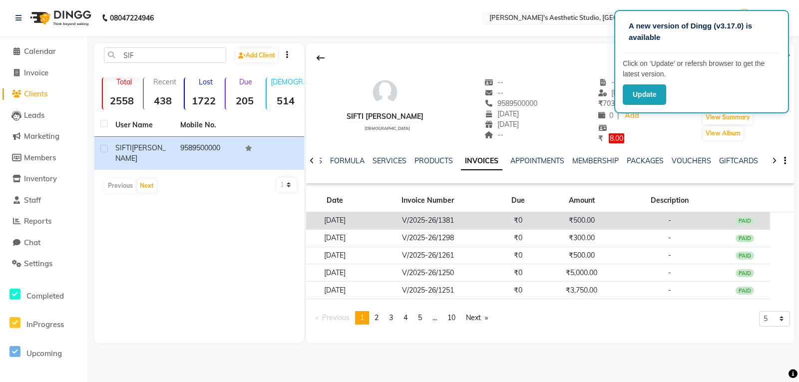
click at [365, 224] on td "₹500.00" at bounding box center [582, 220] width 76 height 17
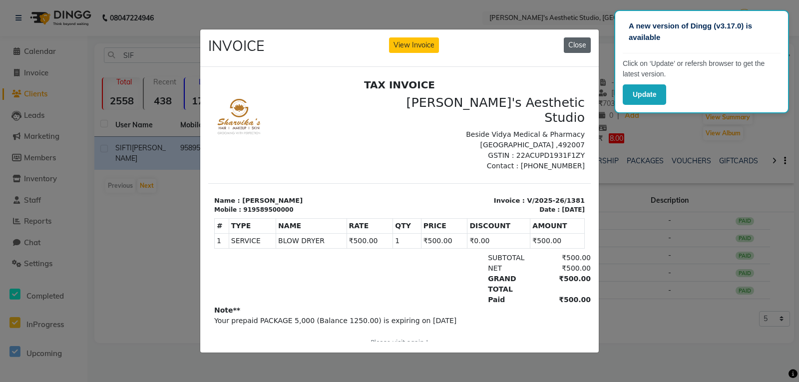
click at [365, 40] on button "Close" at bounding box center [577, 44] width 27 height 15
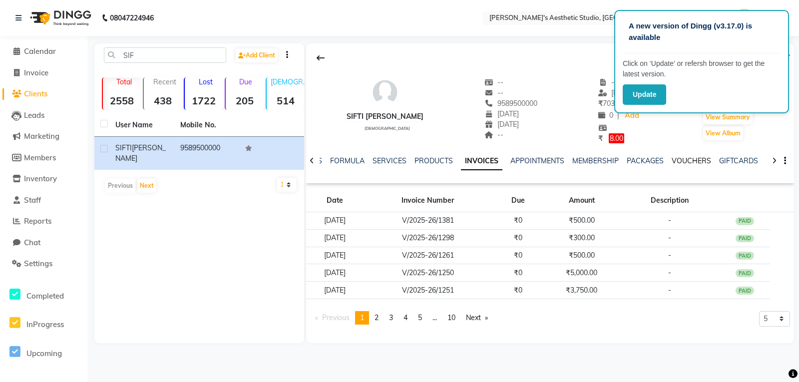
click at [365, 159] on link "VOUCHERS" at bounding box center [691, 160] width 39 height 9
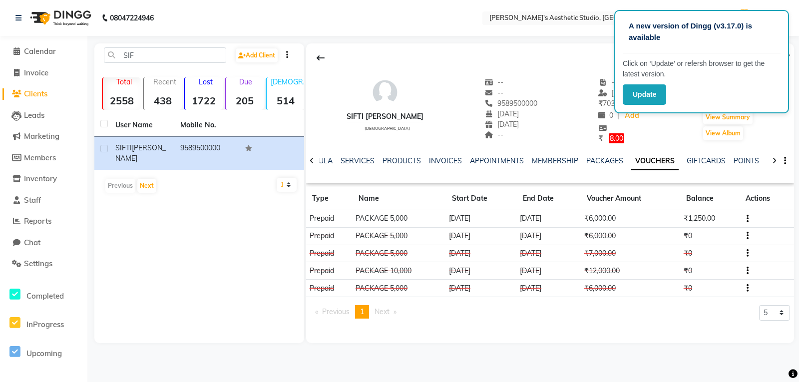
click at [35, 92] on span "Clients" at bounding box center [35, 93] width 23 height 9
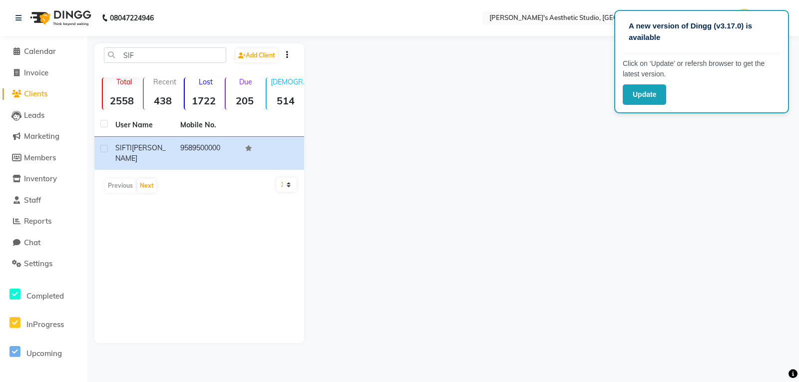
click at [35, 92] on span "Clients" at bounding box center [35, 93] width 23 height 9
click at [44, 91] on span "Clients" at bounding box center [35, 93] width 23 height 9
click at [169, 56] on input "SIF" at bounding box center [165, 54] width 122 height 15
type input "S"
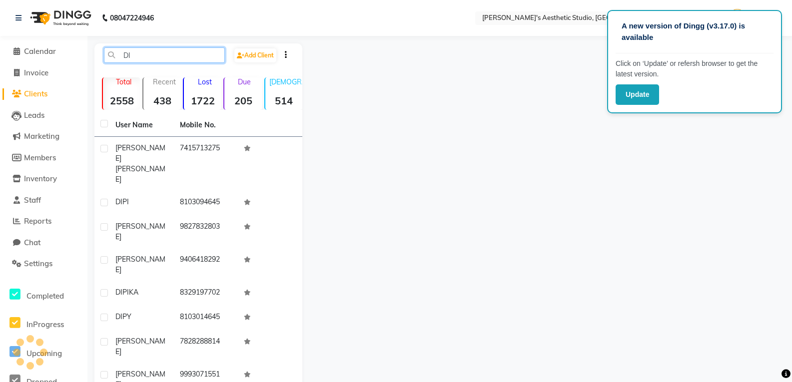
type input "D"
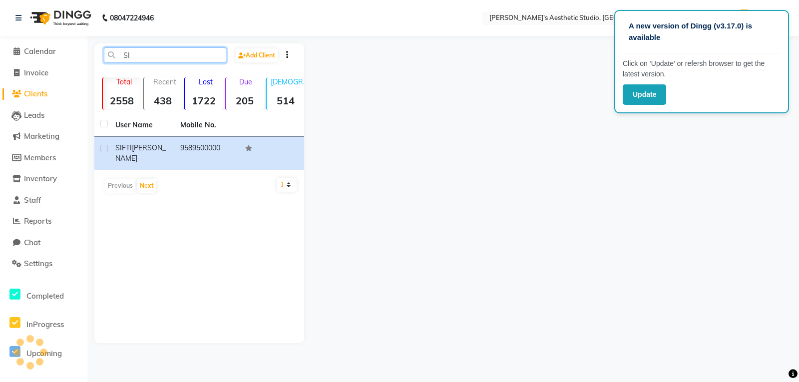
type input "S"
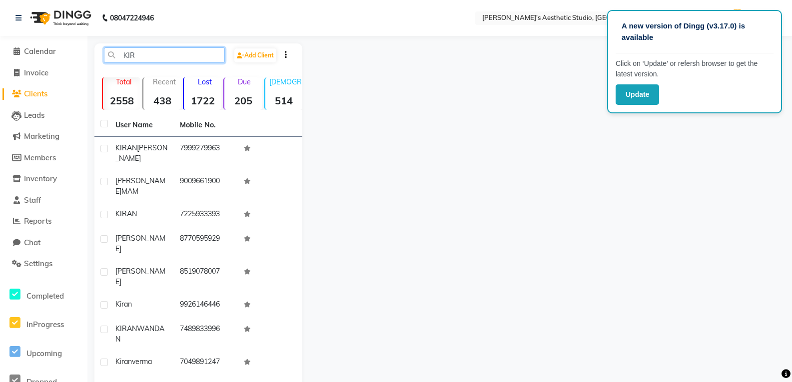
click at [139, 57] on input "KIR" at bounding box center [164, 54] width 121 height 15
type input "K"
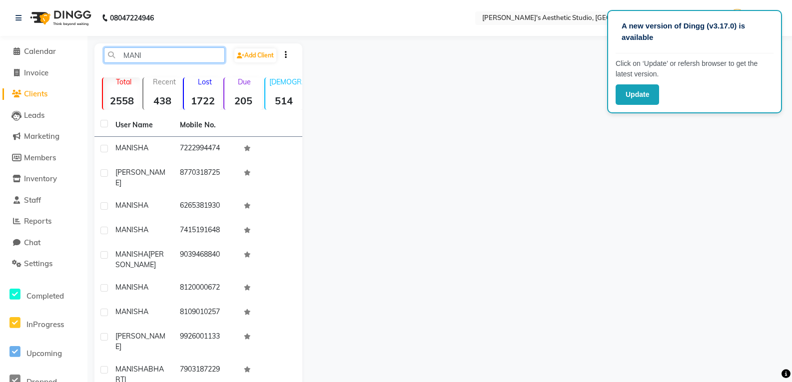
click at [158, 55] on input "MANI" at bounding box center [164, 54] width 121 height 15
type input "M"
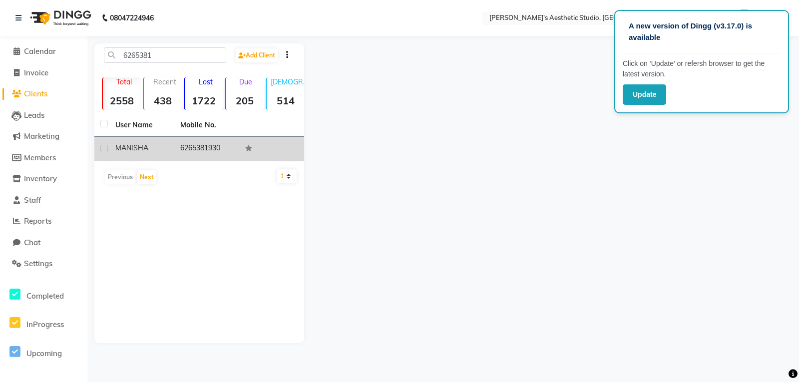
click at [215, 145] on td "6265381930" at bounding box center [206, 149] width 65 height 24
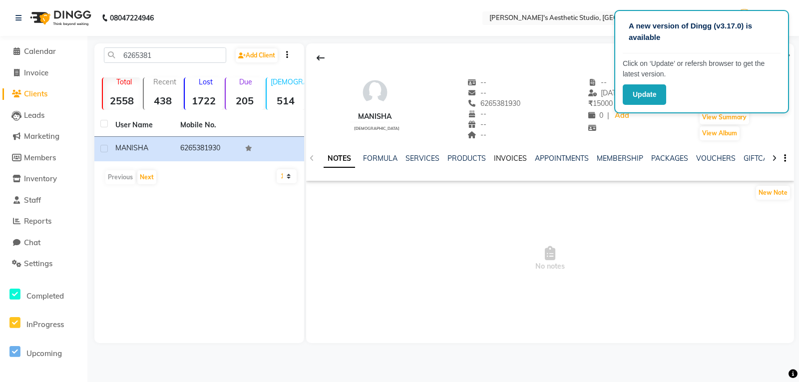
click at [365, 157] on link "INVOICES" at bounding box center [510, 158] width 33 height 9
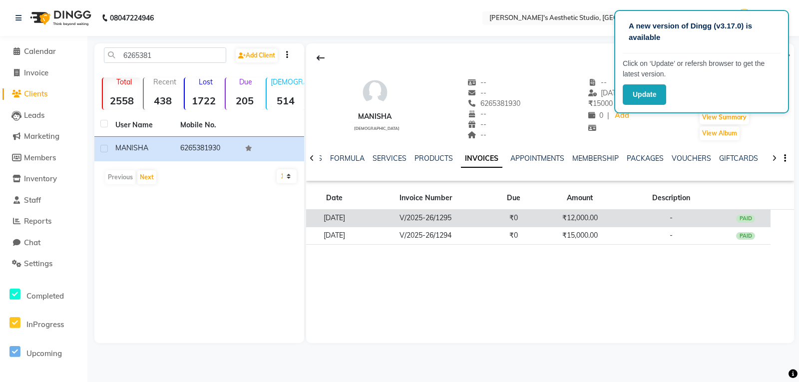
click at [365, 217] on td "V/2025-26/1295" at bounding box center [425, 218] width 127 height 17
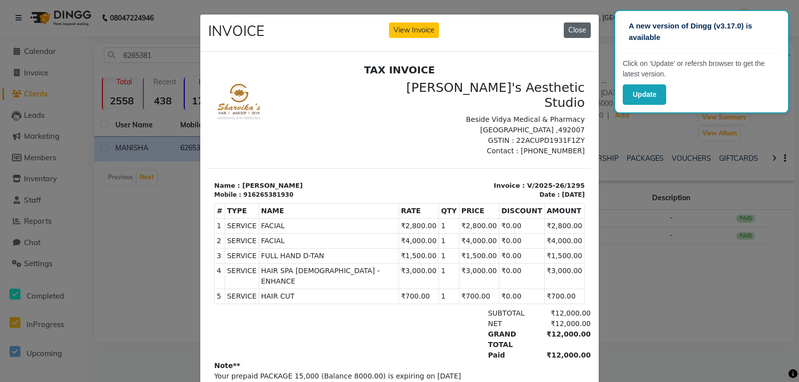
click at [365, 36] on button "Close" at bounding box center [577, 29] width 27 height 15
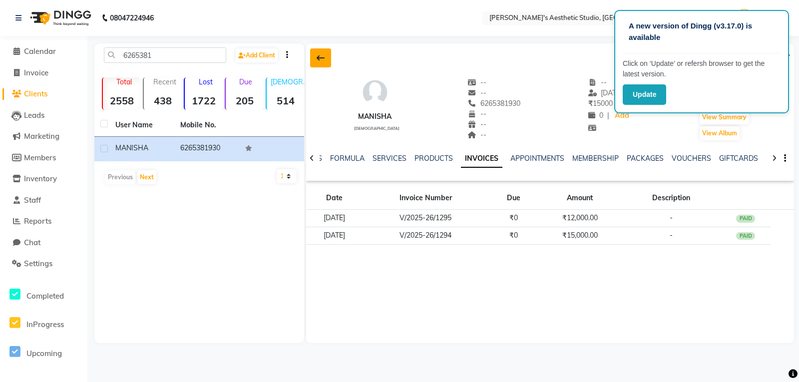
click at [318, 62] on button at bounding box center [320, 57] width 21 height 19
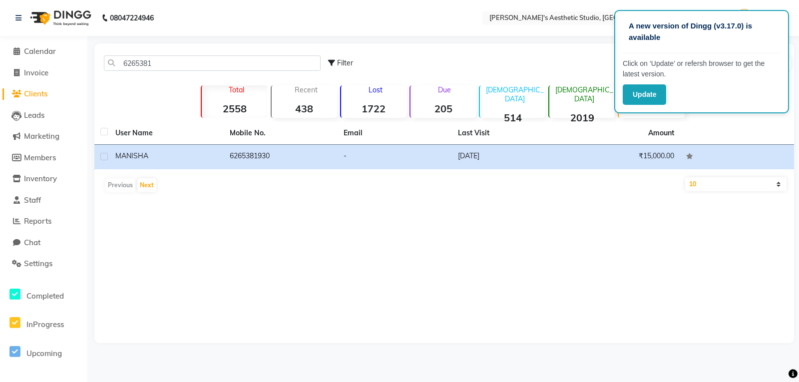
click at [43, 95] on span "Clients" at bounding box center [35, 93] width 23 height 9
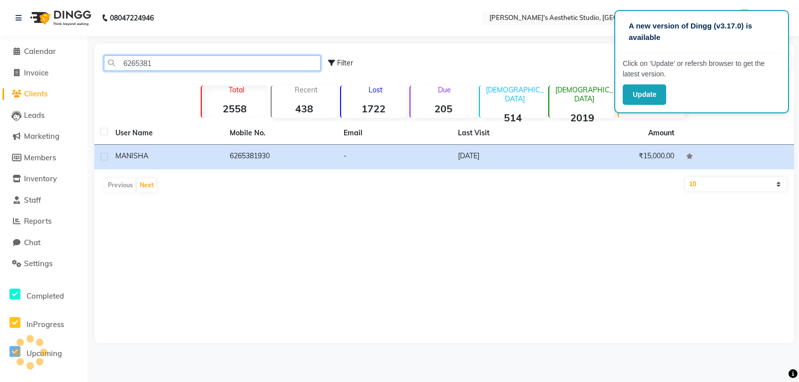
click at [155, 61] on input "6265381" at bounding box center [212, 62] width 217 height 15
type input "6"
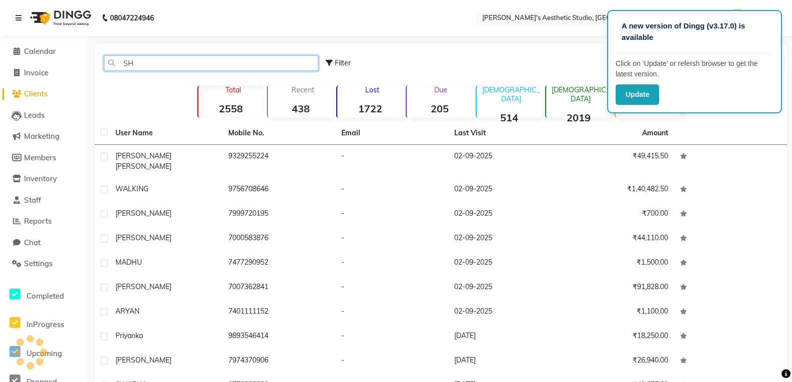
type input "S"
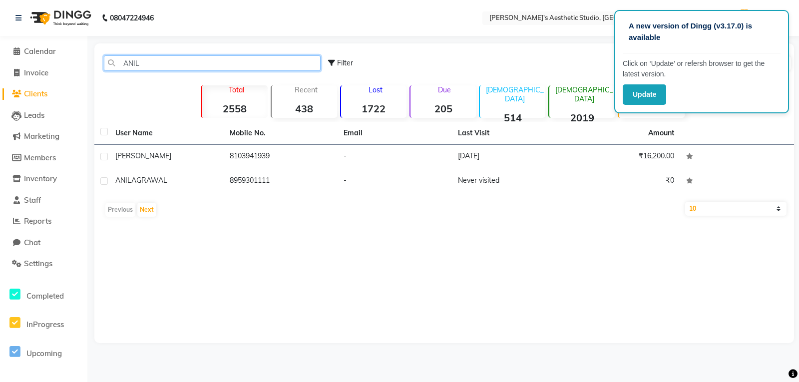
click at [155, 61] on input "ANIL" at bounding box center [212, 62] width 217 height 15
type input "A"
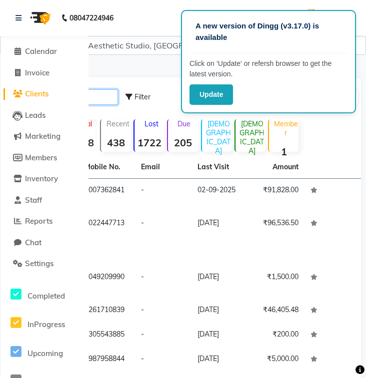
type input "SONI"
